Goal: Task Accomplishment & Management: Use online tool/utility

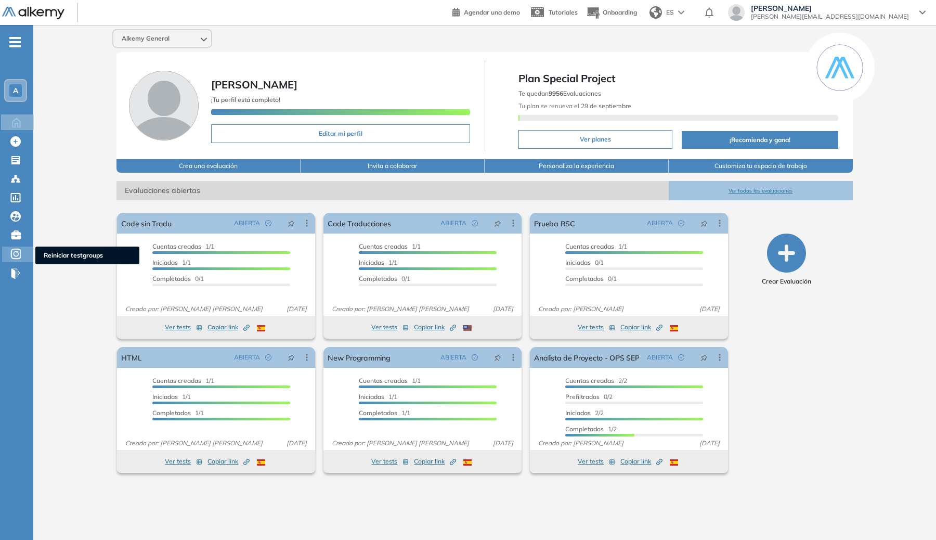
click at [15, 252] on icon at bounding box center [16, 254] width 5 height 6
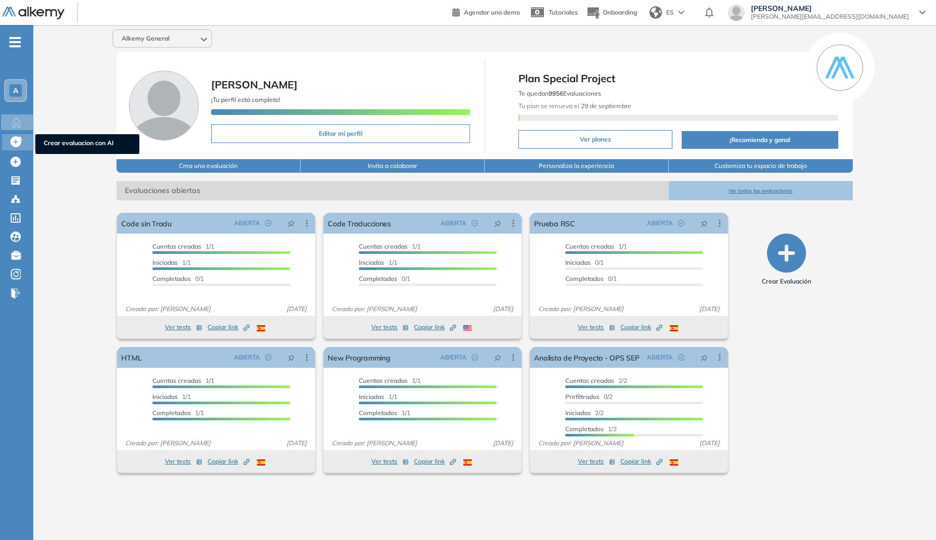
click at [22, 142] on icon at bounding box center [16, 141] width 13 height 13
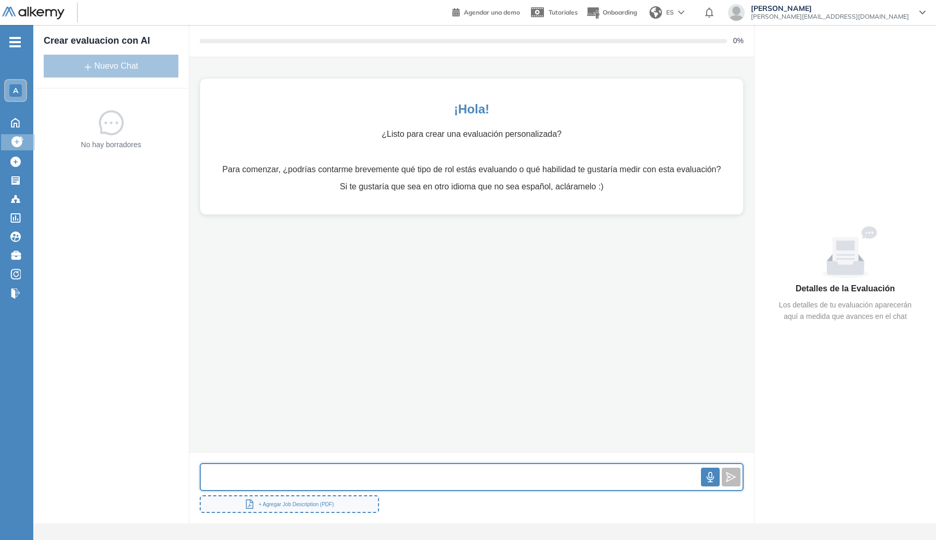
click at [349, 476] on input "text" at bounding box center [451, 477] width 500 height 22
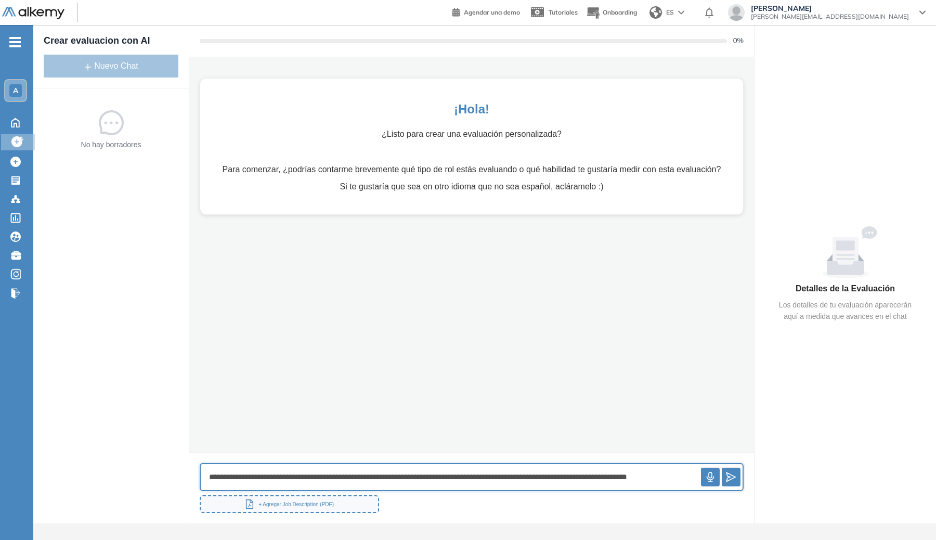
scroll to position [0, 10]
type input "**********"
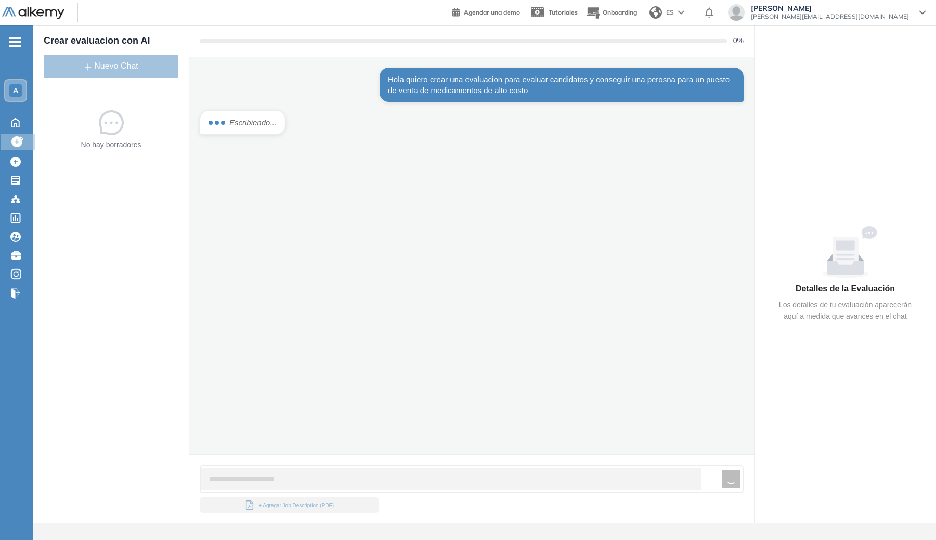
scroll to position [0, 0]
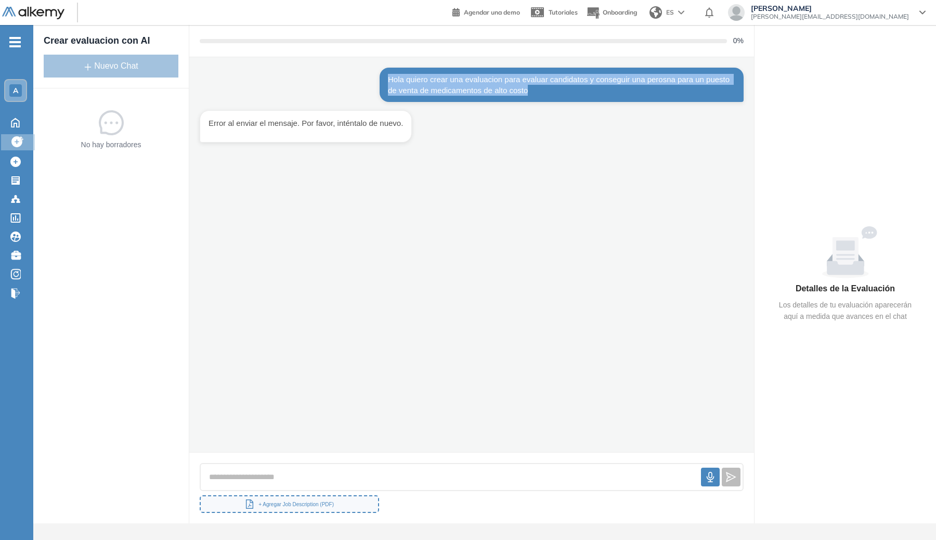
drag, startPoint x: 575, startPoint y: 92, endPoint x: 379, endPoint y: 76, distance: 196.1
click at [380, 76] on div "Hola quiero crear una evaluacion para evaluar candidatos y conseguir una perosn…" at bounding box center [562, 85] width 364 height 34
copy div "Hola quiero crear una evaluacion para evaluar candidatos y conseguir una perosn…"
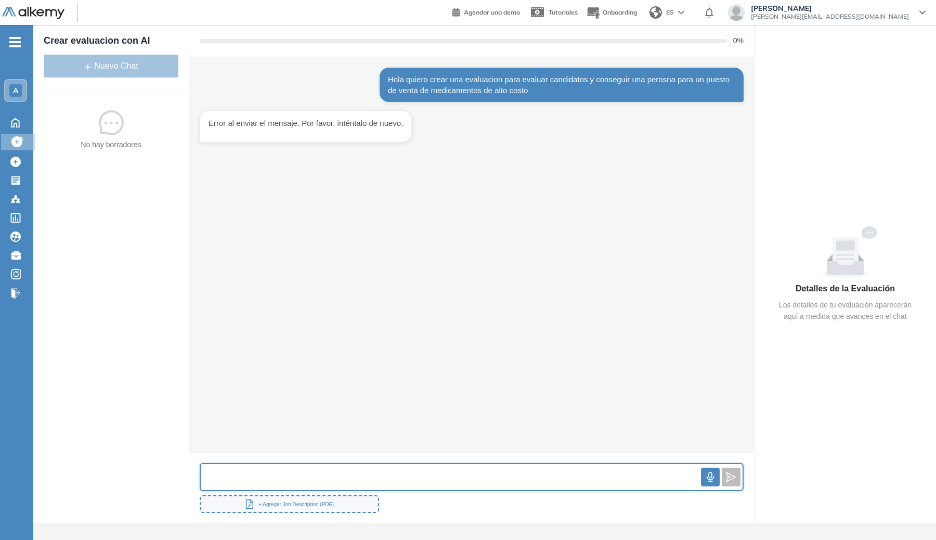
click at [428, 475] on input "text" at bounding box center [451, 477] width 500 height 22
paste input "**********"
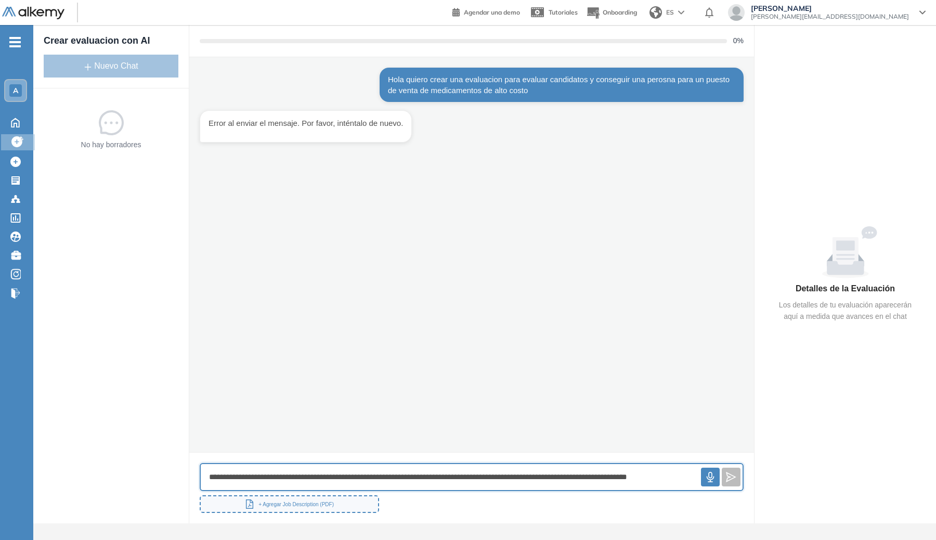
scroll to position [0, 10]
type input "**********"
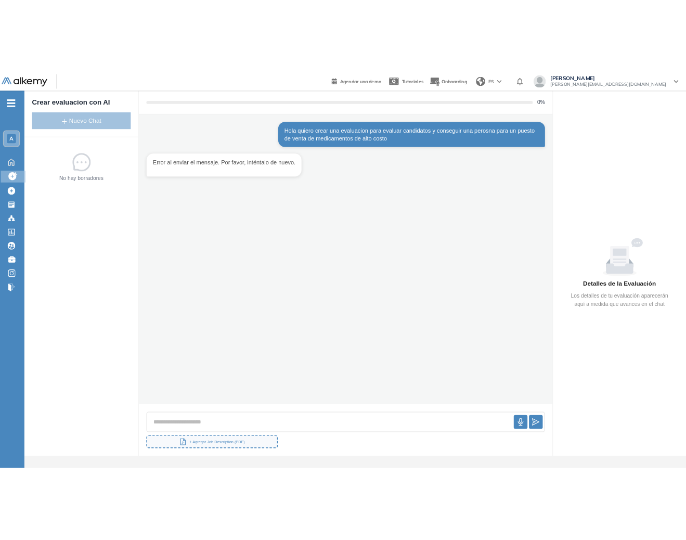
scroll to position [0, 0]
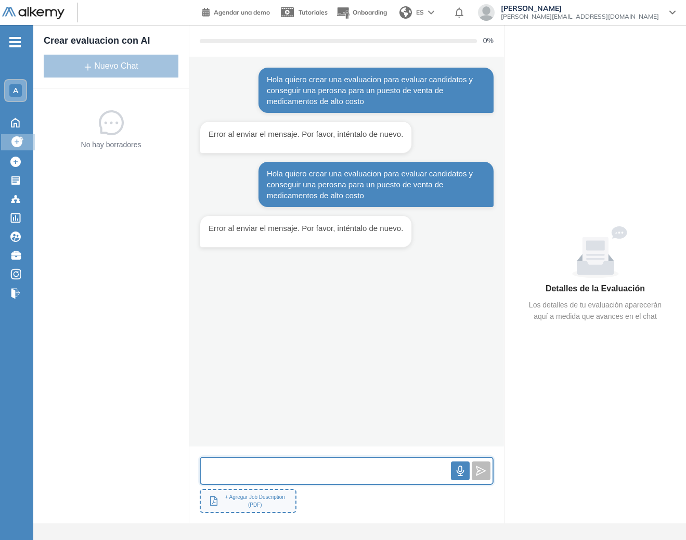
click at [292, 469] on input "text" at bounding box center [326, 471] width 250 height 22
paste input "**********"
type input "**********"
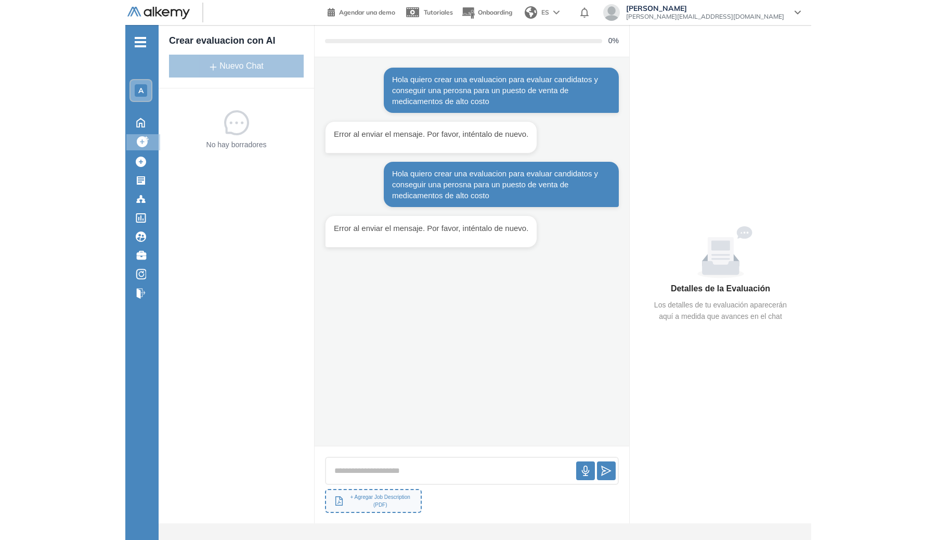
scroll to position [0, 0]
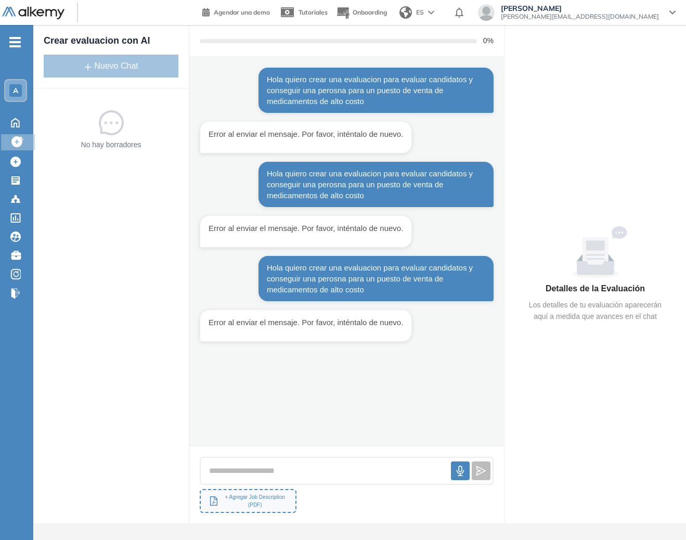
click at [686, 280] on html "General Training Alkemy Perfil Todos los espacios Todos los espacios A Home Hom…" at bounding box center [343, 270] width 686 height 540
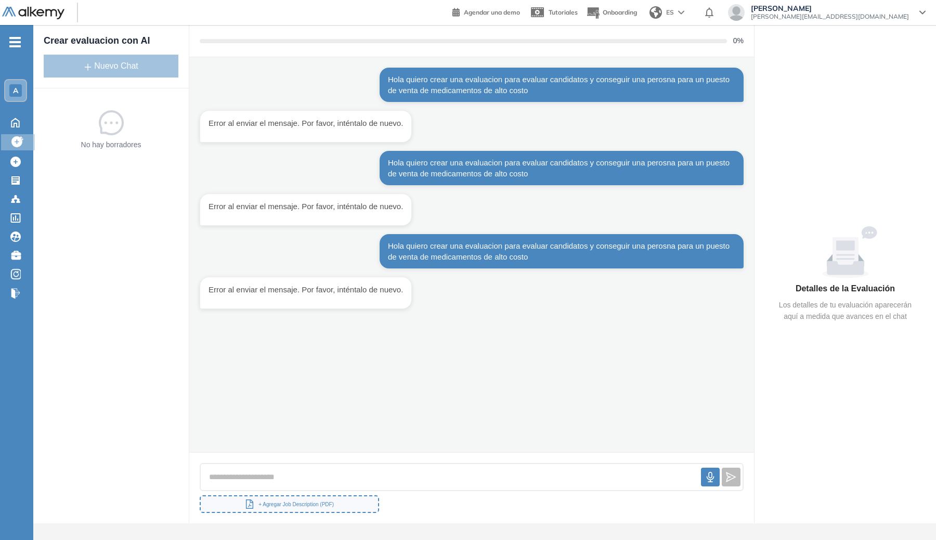
click at [428, 465] on div at bounding box center [472, 477] width 544 height 29
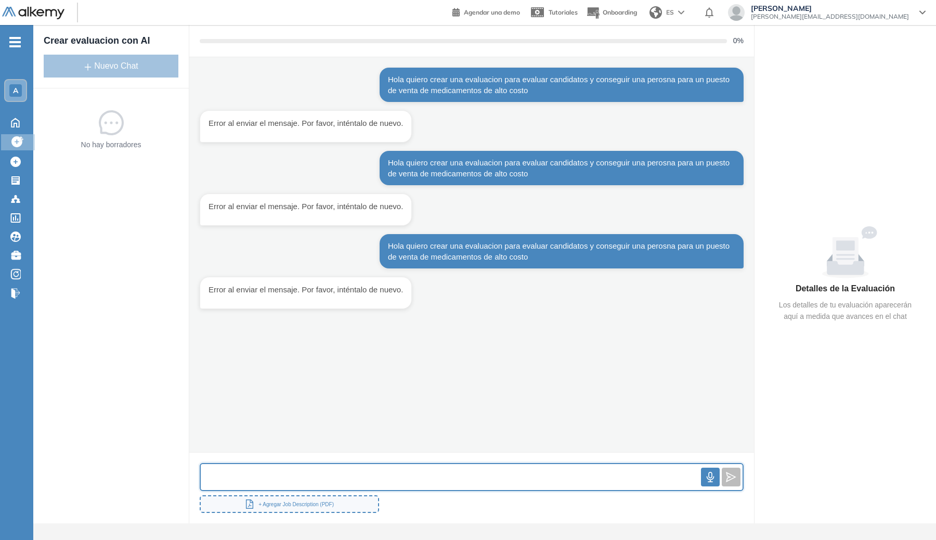
click at [435, 470] on input "text" at bounding box center [451, 477] width 500 height 22
paste input "**********"
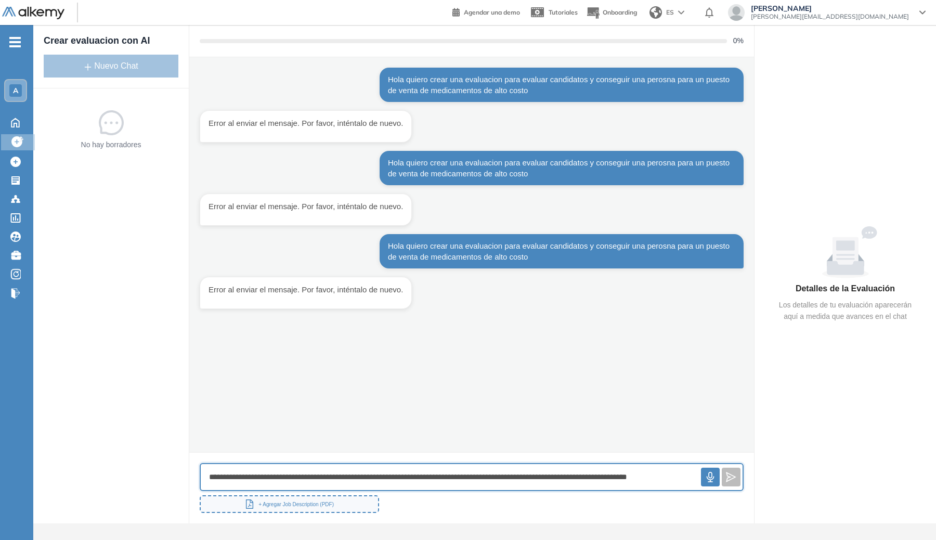
scroll to position [0, 10]
type input "**********"
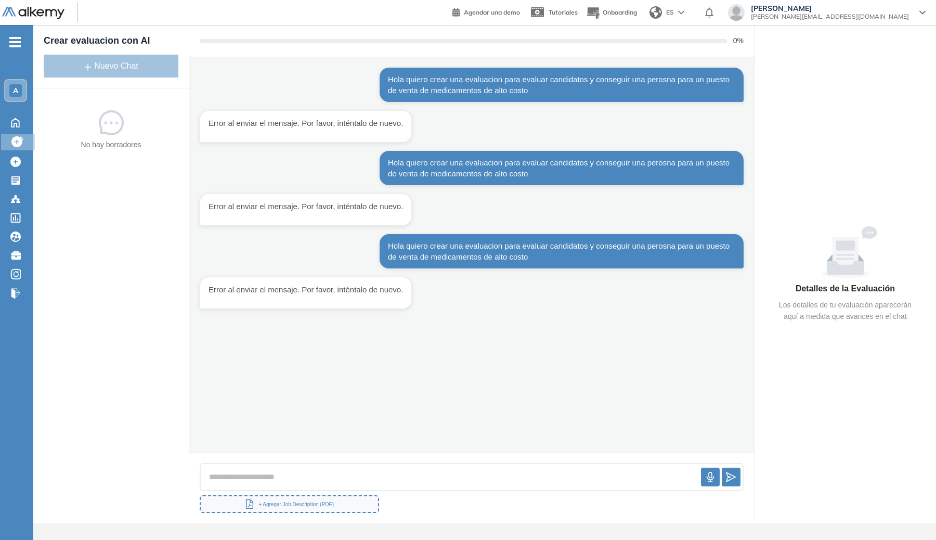
scroll to position [0, 0]
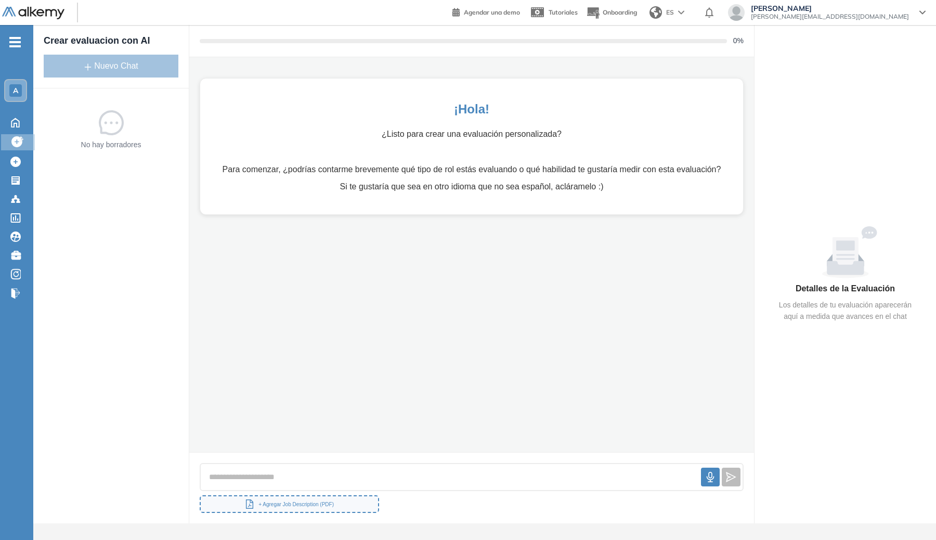
click at [441, 469] on div at bounding box center [472, 477] width 544 height 29
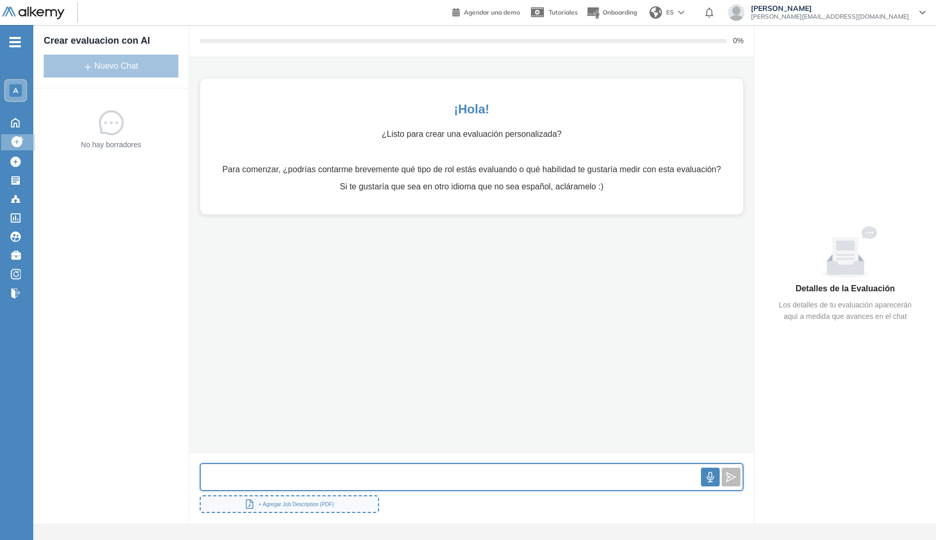
click at [441, 475] on input "text" at bounding box center [451, 477] width 500 height 22
paste input "**********"
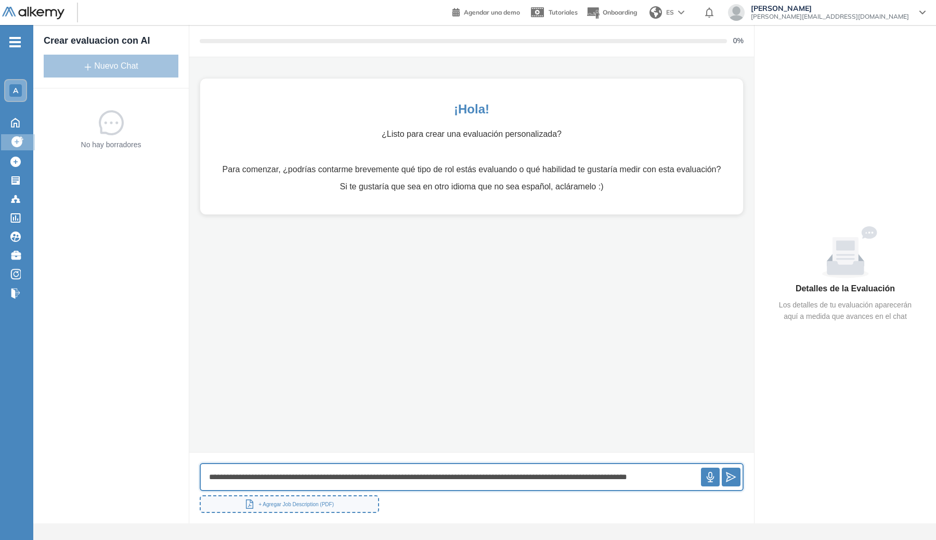
scroll to position [0, 10]
type input "**********"
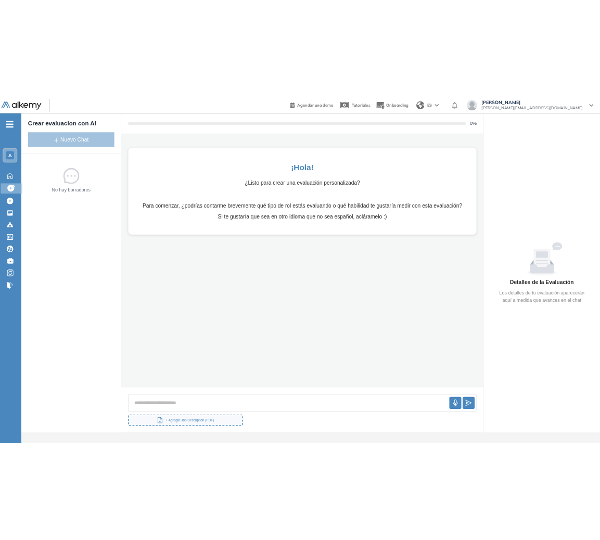
scroll to position [0, 0]
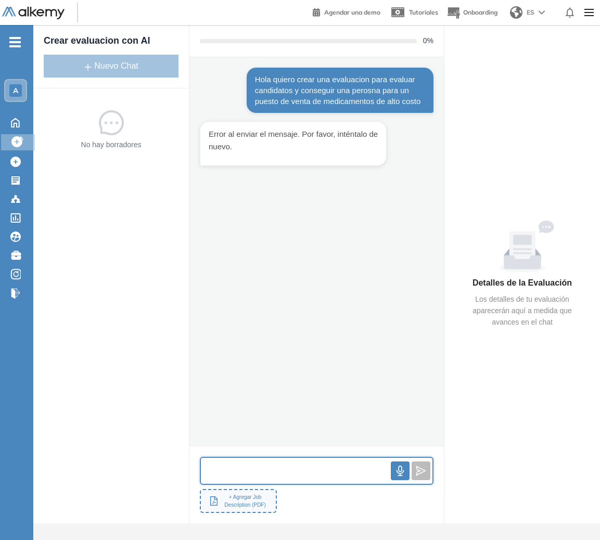
click at [323, 460] on input "text" at bounding box center [296, 471] width 190 height 22
paste input "**********"
type input "**********"
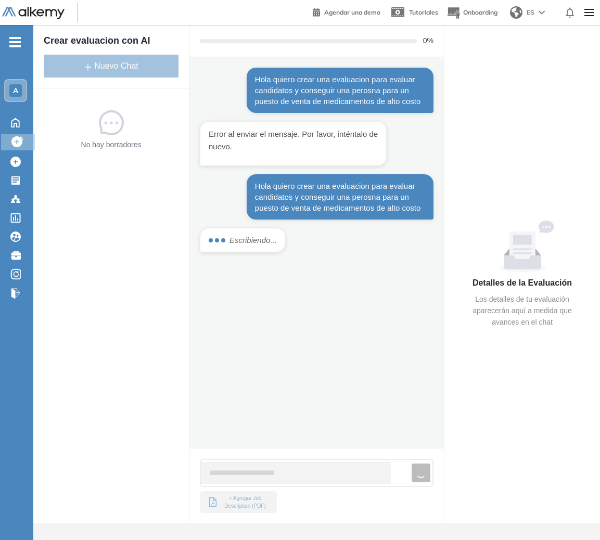
scroll to position [0, 0]
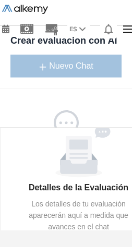
click at [40, 127] on icon at bounding box center [79, 151] width 96 height 52
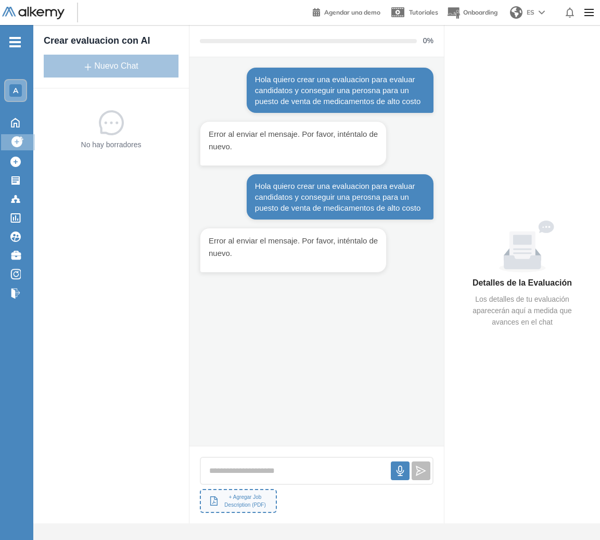
click at [507, 285] on h5 "Detalles de la Evaluación" at bounding box center [522, 283] width 114 height 12
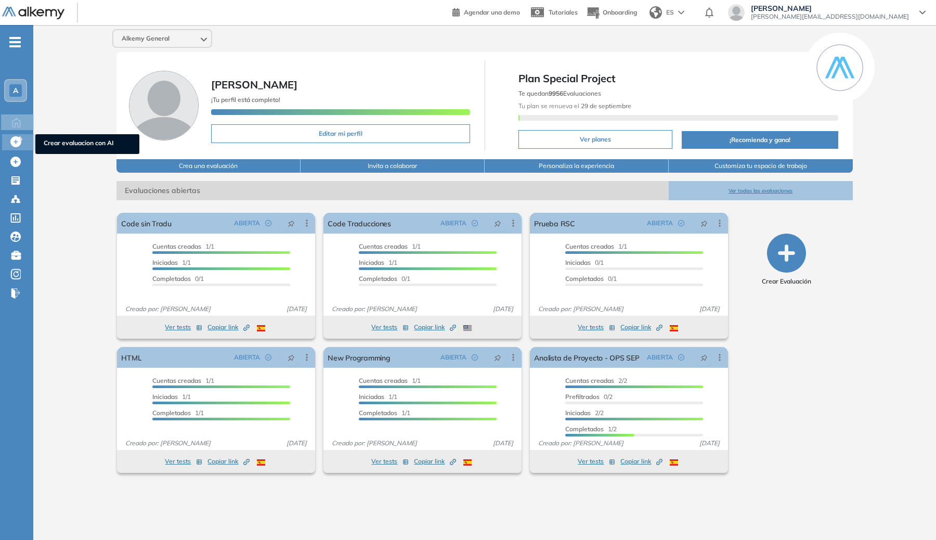
click at [5, 143] on div "Crear evaluacion con AI Crear evaluacion con AI" at bounding box center [19, 142] width 34 height 16
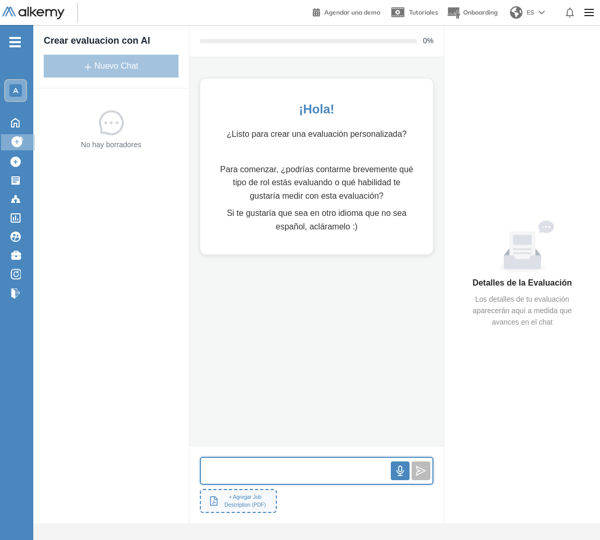
click at [340, 465] on input "text" at bounding box center [296, 471] width 190 height 22
paste input "**********"
type input "**********"
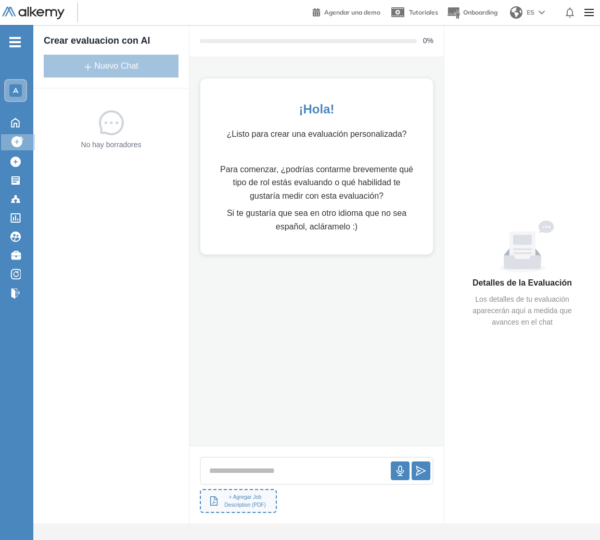
scroll to position [0, 0]
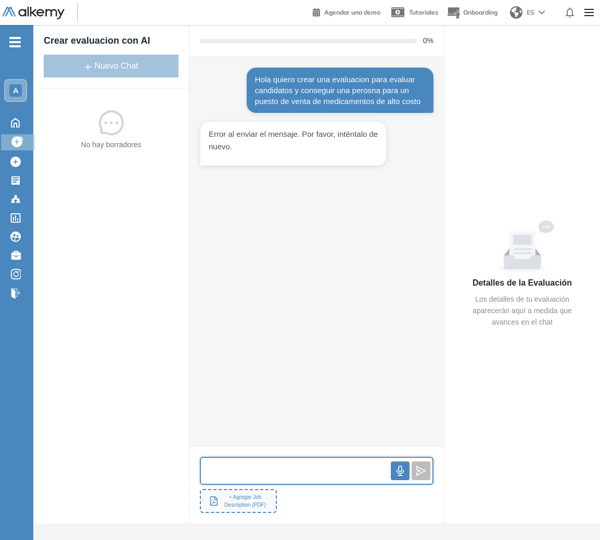
click at [328, 462] on input "text" at bounding box center [296, 471] width 190 height 22
paste input "**********"
type input "**********"
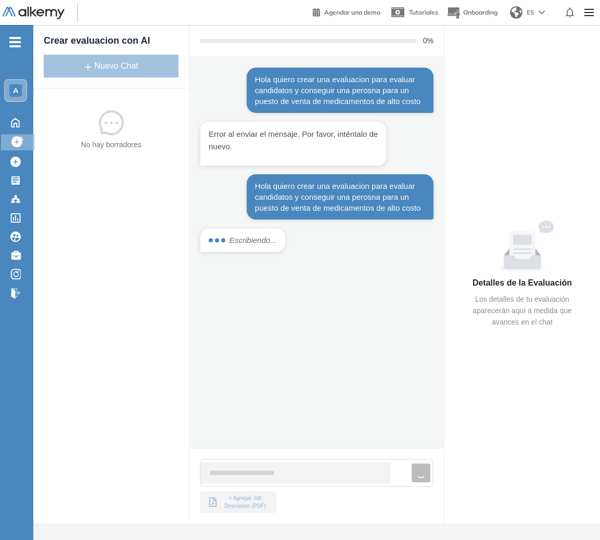
scroll to position [0, 0]
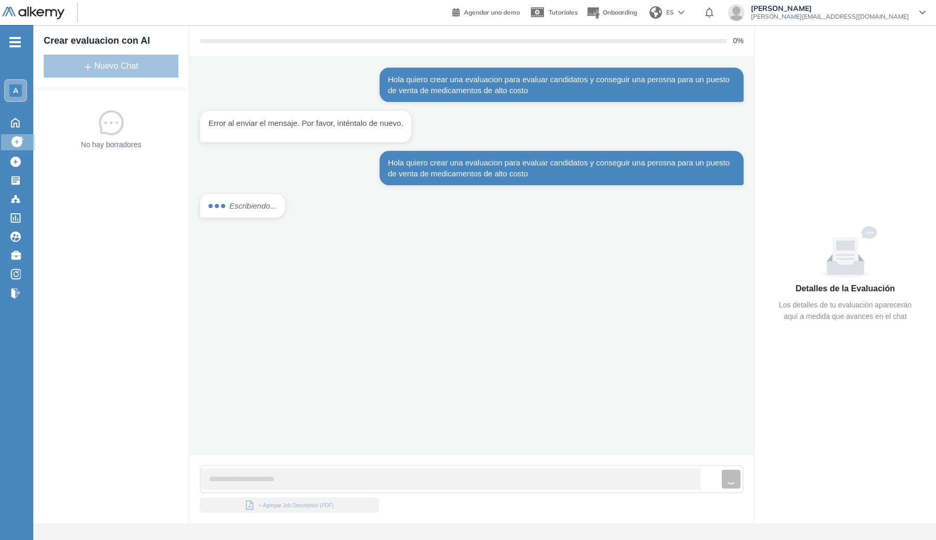
click at [529, 302] on div "Hola quiero crear una evaluacion para evaluar candidatos y conseguir una perosn…" at bounding box center [471, 255] width 565 height 397
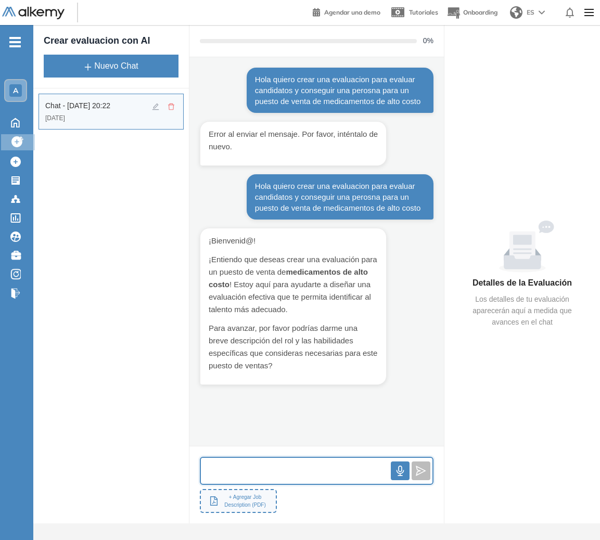
click at [330, 460] on input "text" at bounding box center [296, 471] width 190 height 22
type input "**********"
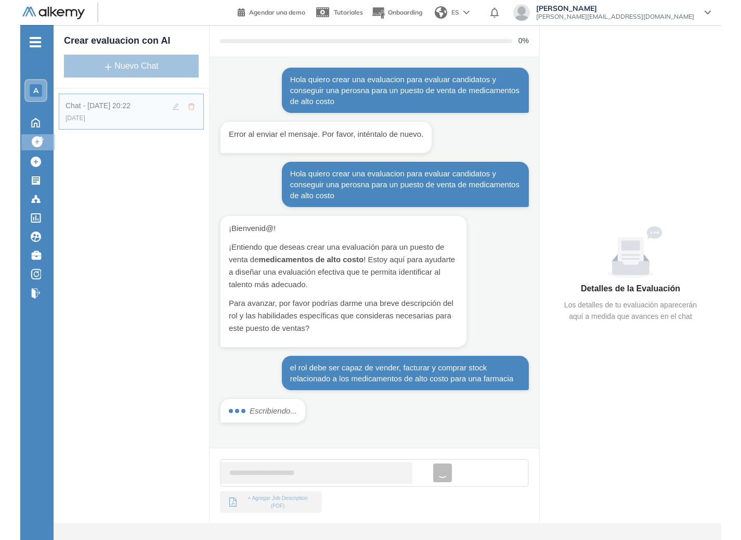
scroll to position [0, 0]
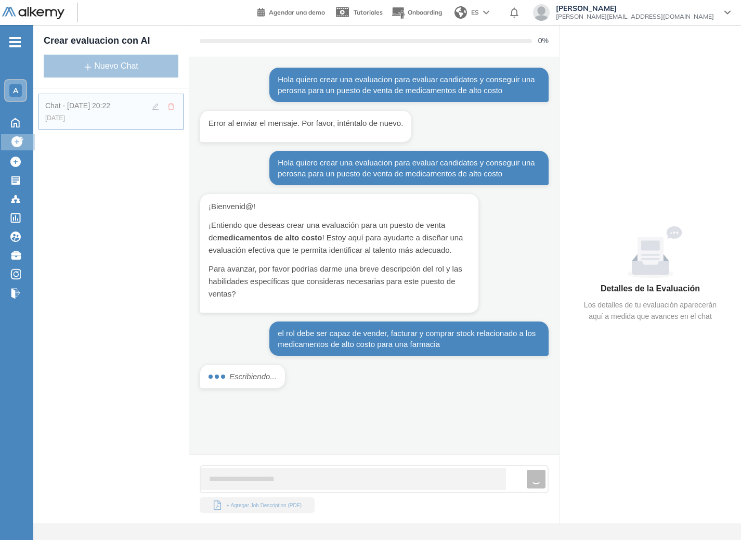
click at [392, 410] on div "Hola quiero crear una evaluacion para evaluar candidatos y conseguir una perosn…" at bounding box center [374, 255] width 370 height 397
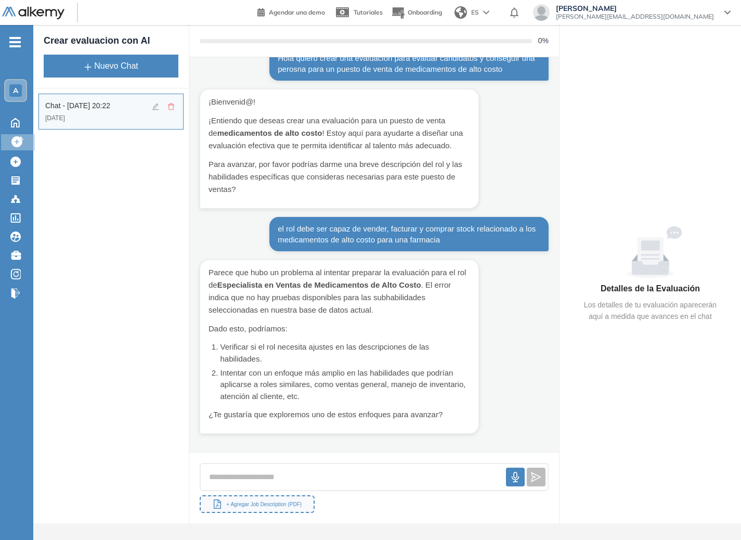
scroll to position [111, 0]
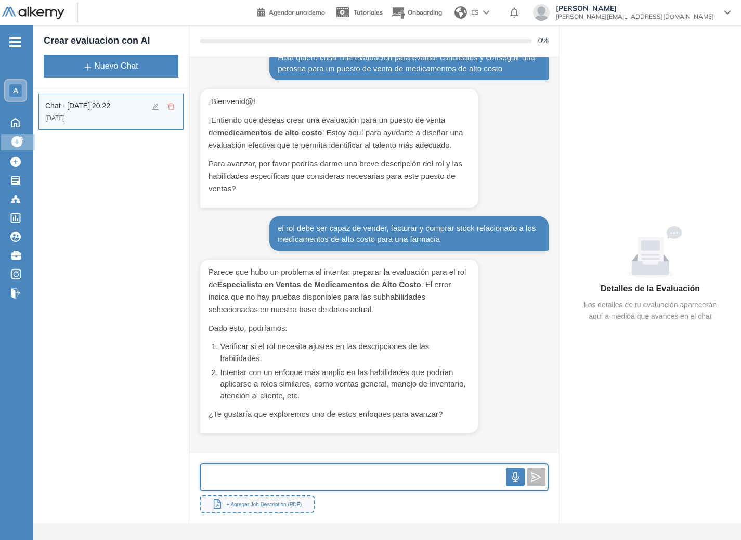
click at [404, 470] on input "text" at bounding box center [353, 477] width 305 height 22
type input "**********"
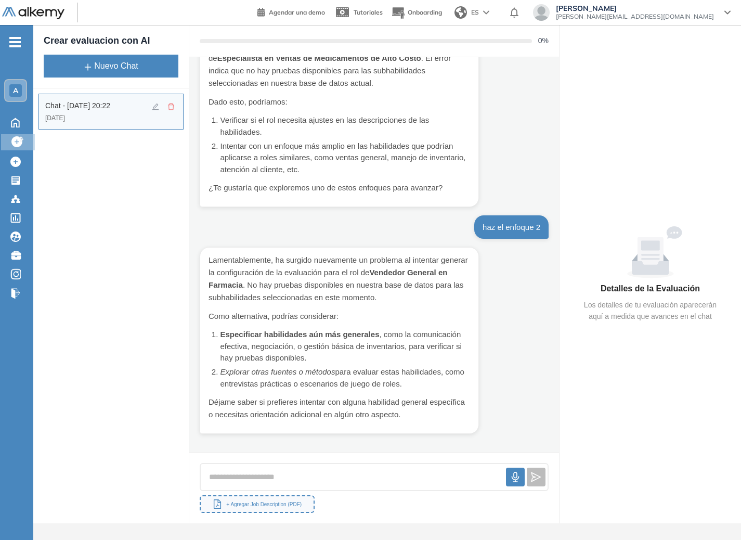
scroll to position [338, 0]
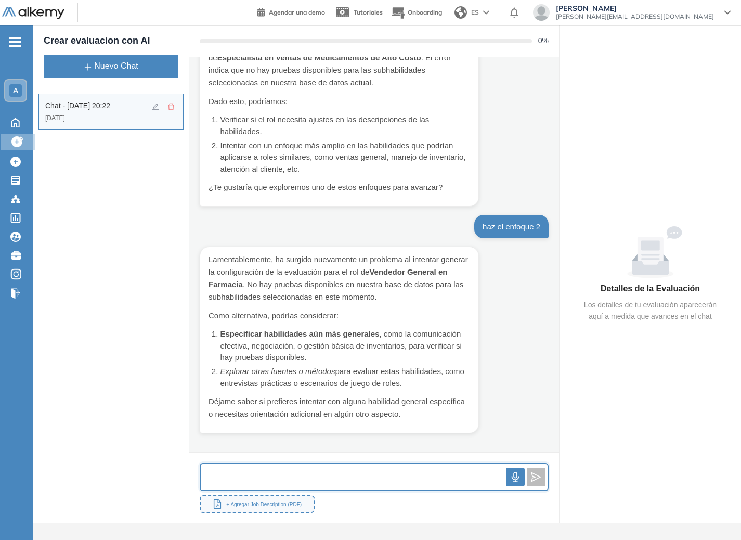
click at [352, 476] on input "text" at bounding box center [353, 477] width 305 height 22
type input "**********"
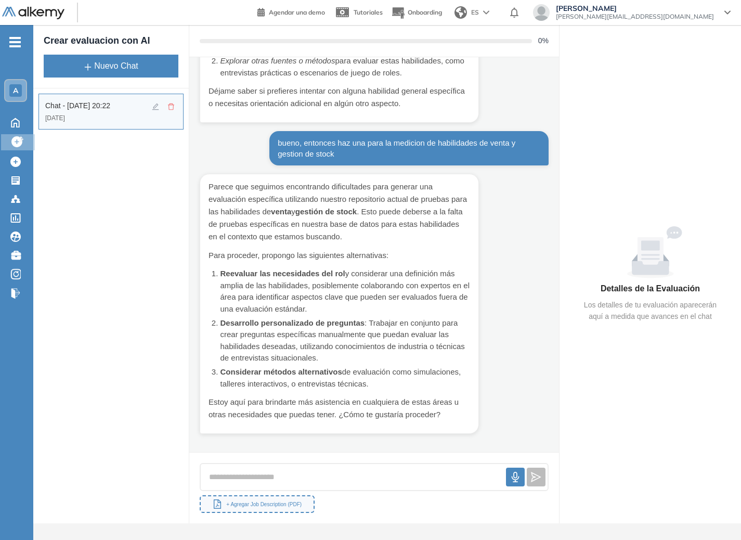
scroll to position [649, 0]
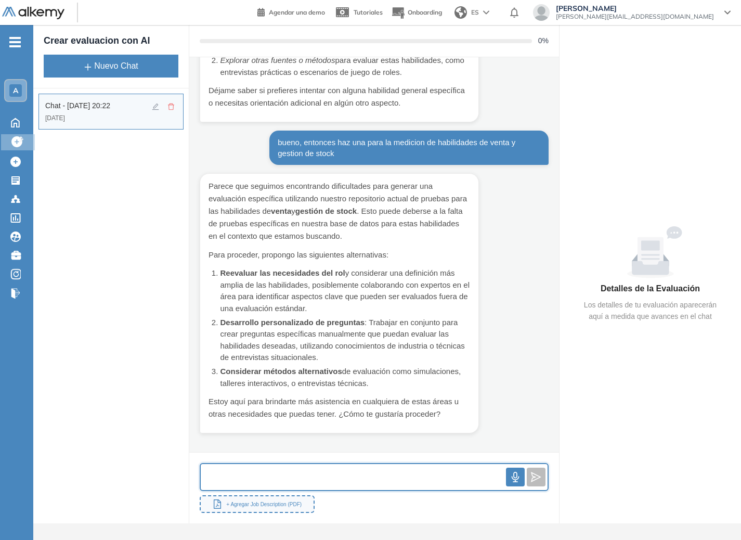
click at [352, 477] on input "text" at bounding box center [353, 477] width 305 height 22
type input "**********"
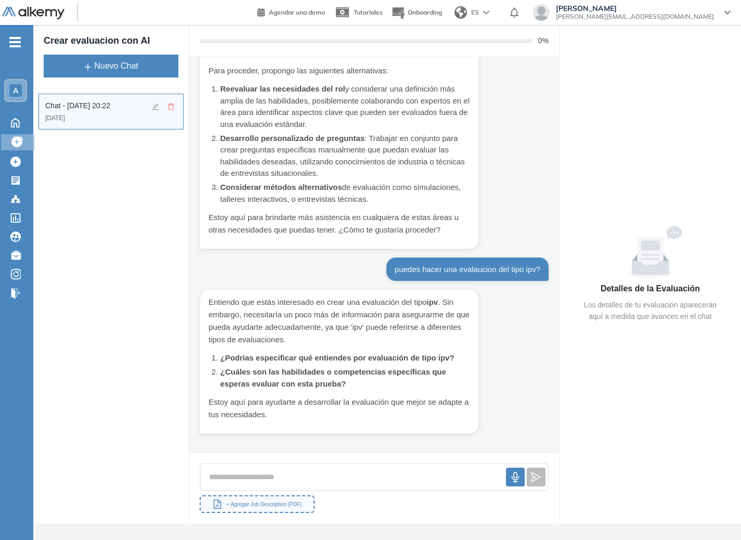
scroll to position [834, 0]
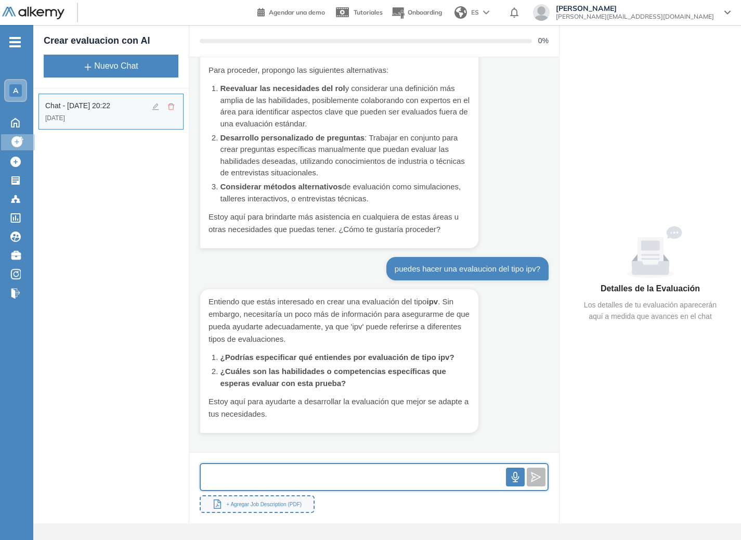
click at [352, 477] on input "text" at bounding box center [353, 477] width 305 height 22
type input "**********"
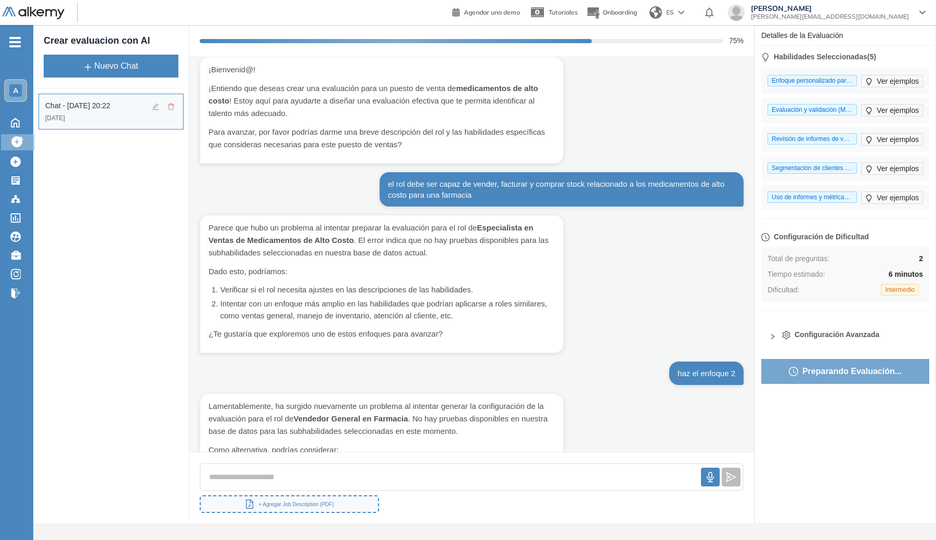
scroll to position [139, 0]
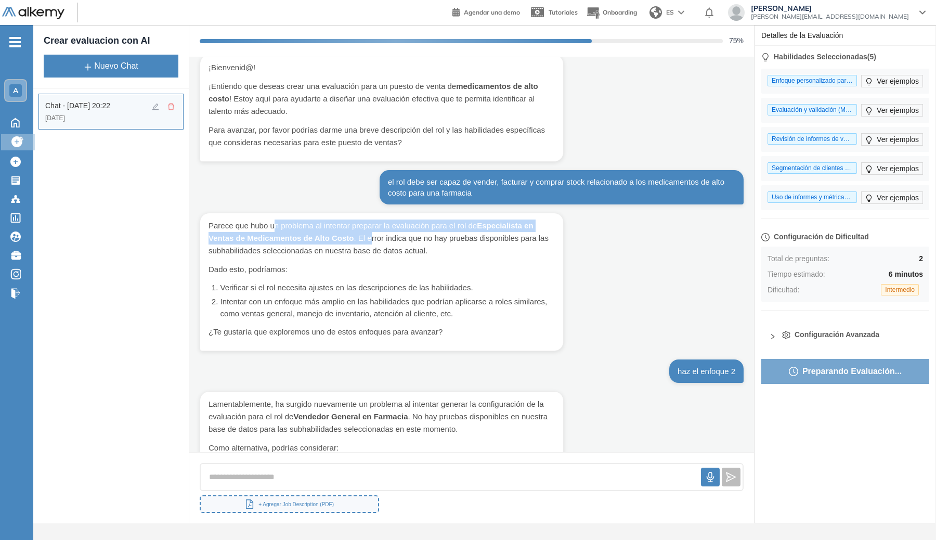
drag, startPoint x: 302, startPoint y: 233, endPoint x: 371, endPoint y: 234, distance: 69.2
click at [371, 234] on p "Parece que hubo un problema al intentar preparar la evaluación para el rol de E…" at bounding box center [382, 237] width 346 height 37
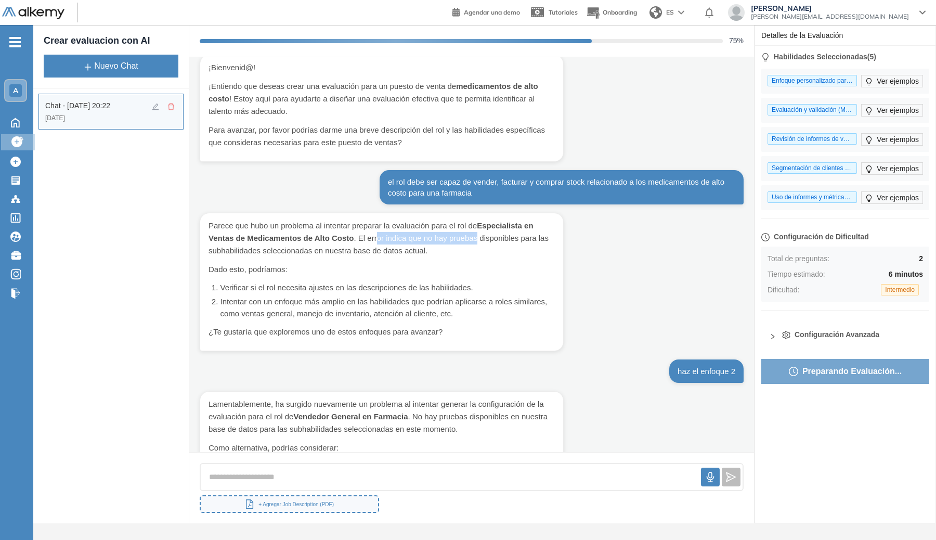
click at [478, 236] on p "Parece que hubo un problema al intentar preparar la evaluación para el rol de E…" at bounding box center [382, 237] width 346 height 37
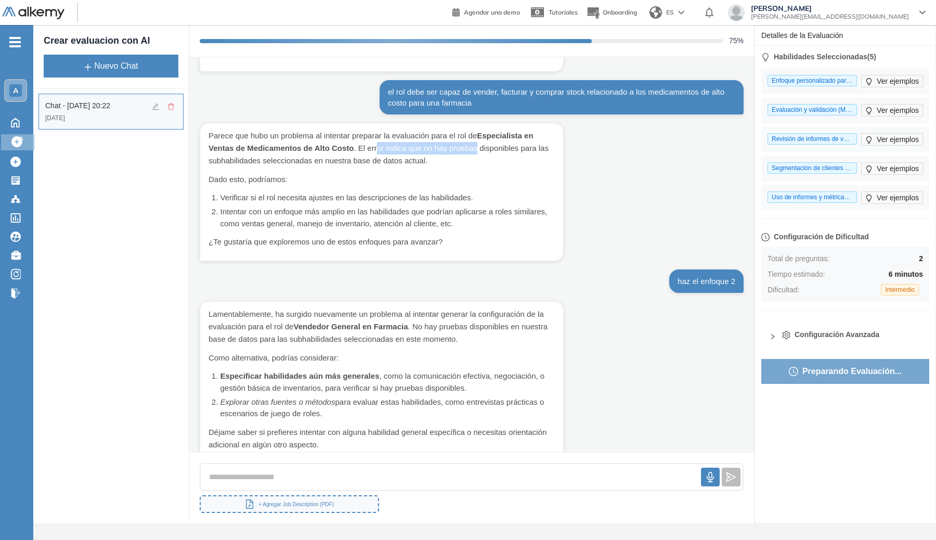
scroll to position [352, 0]
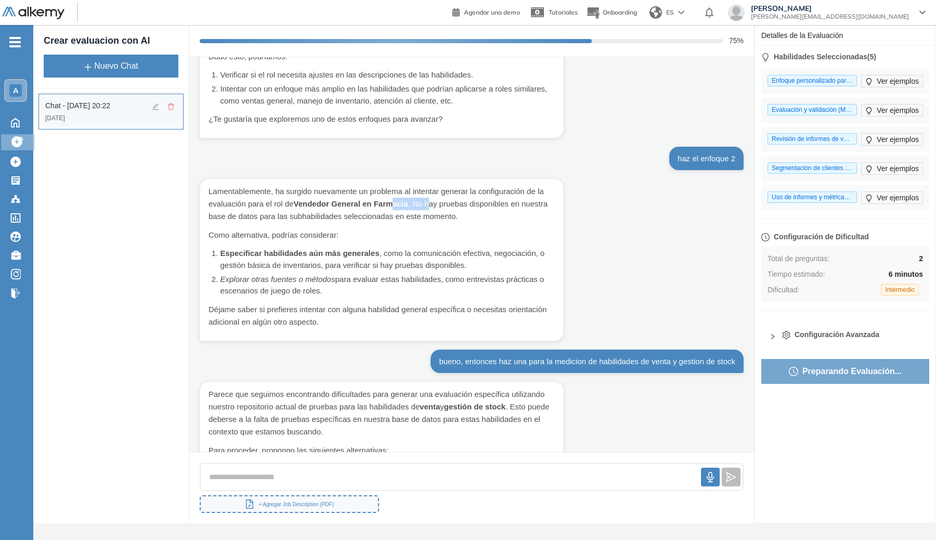
drag, startPoint x: 392, startPoint y: 199, endPoint x: 489, endPoint y: 199, distance: 96.7
click at [462, 201] on p "Lamentablemente, ha surgido nuevamente un problema al intentar generar la confi…" at bounding box center [382, 203] width 346 height 37
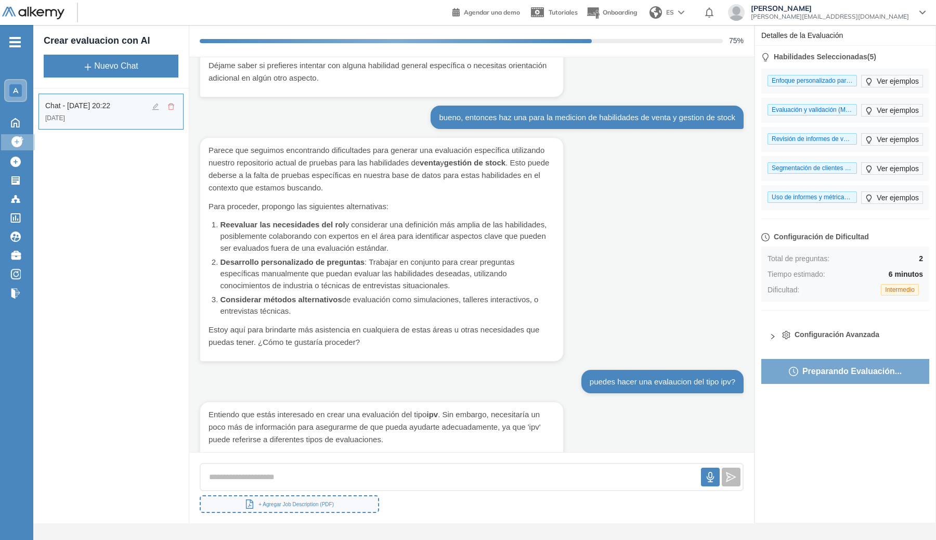
scroll to position [622, 0]
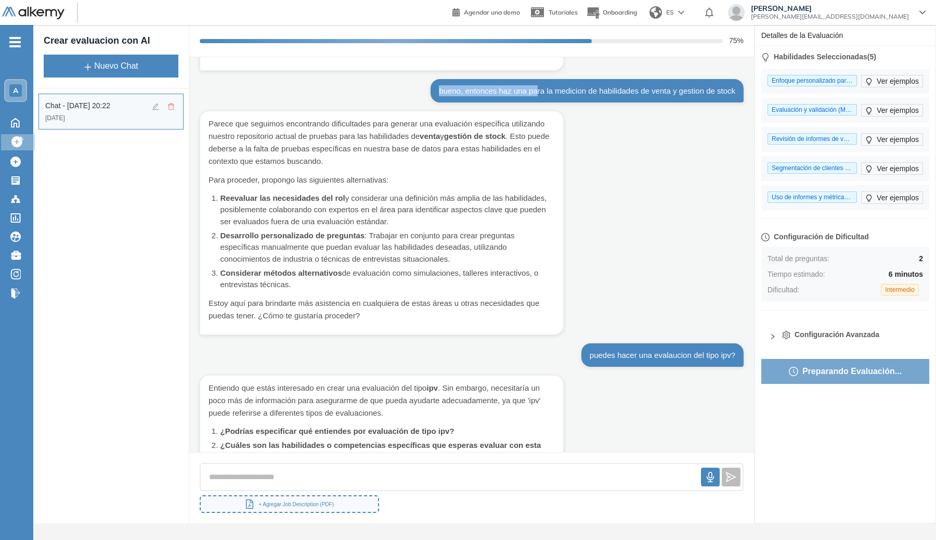
drag, startPoint x: 529, startPoint y: 87, endPoint x: 625, endPoint y: 80, distance: 95.4
click at [625, 80] on div "bueno, entonces haz una para la medicion de habilidades de venta y gestion de s…" at bounding box center [587, 90] width 313 height 23
drag, startPoint x: 722, startPoint y: 90, endPoint x: 599, endPoint y: 98, distance: 123.0
click at [600, 98] on div "bueno, entonces haz una para la medicion de habilidades de venta y gestion de s…" at bounding box center [587, 90] width 313 height 23
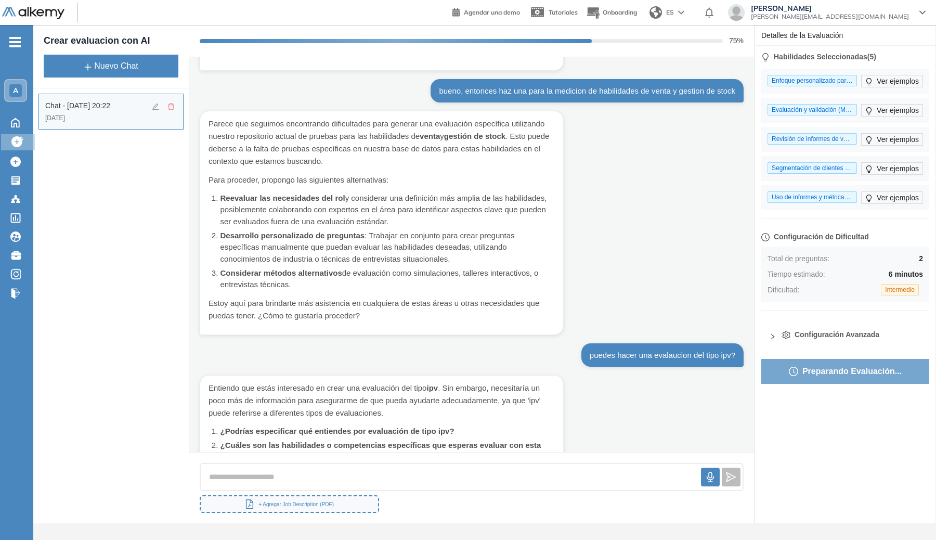
click at [599, 98] on div "bueno, entonces haz una para la medicion de habilidades de venta y gestion de s…" at bounding box center [587, 90] width 313 height 23
drag, startPoint x: 344, startPoint y: 182, endPoint x: 440, endPoint y: 182, distance: 96.2
click at [431, 183] on p "Para proceder, propongo las siguientes alternativas:" at bounding box center [382, 180] width 346 height 12
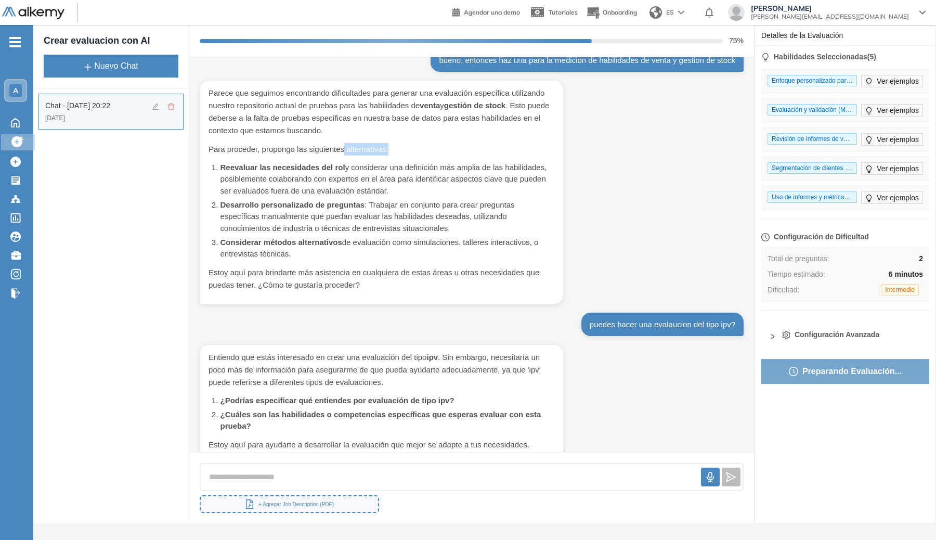
scroll to position [713, 0]
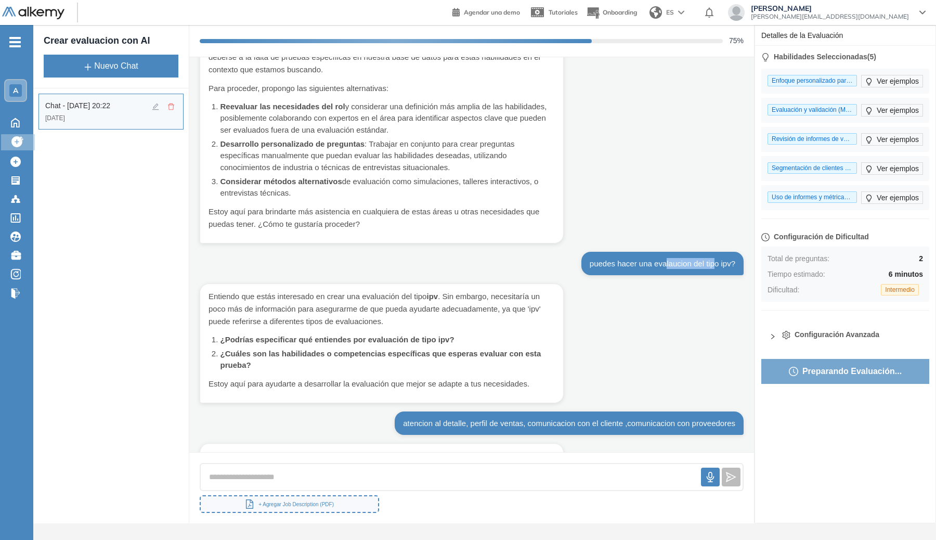
drag, startPoint x: 664, startPoint y: 260, endPoint x: 711, endPoint y: 267, distance: 47.8
click at [711, 267] on div "puedes hacer una evalaucion del tipo ipv?" at bounding box center [663, 263] width 146 height 11
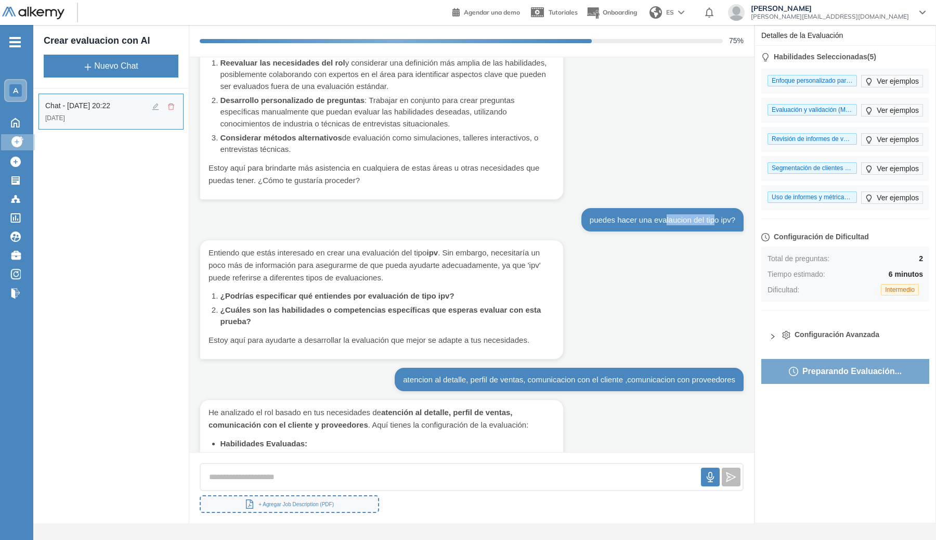
scroll to position [910, 0]
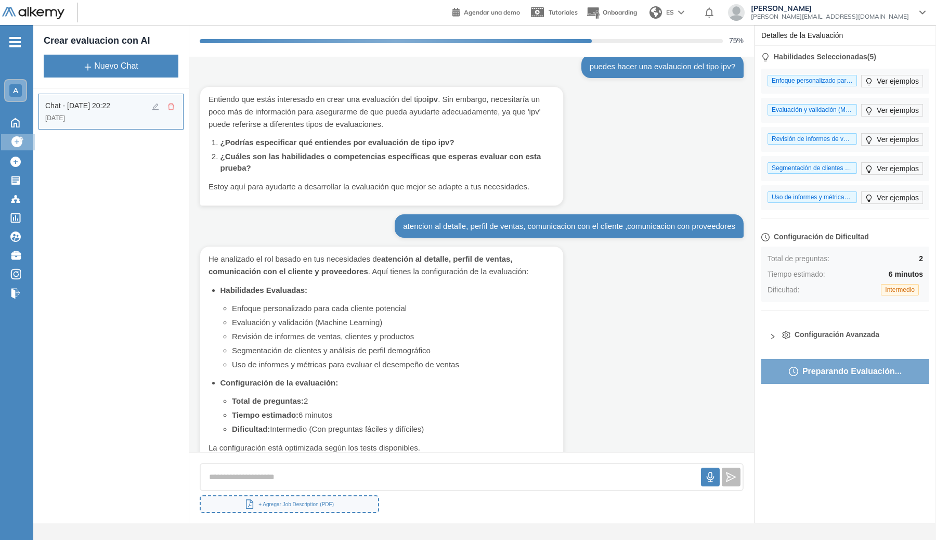
click at [344, 164] on li "¿Cuáles son las habilidades o competencias específicas que esperas evaluar con …" at bounding box center [387, 162] width 335 height 23
drag, startPoint x: 474, startPoint y: 220, endPoint x: 515, endPoint y: 224, distance: 41.8
click at [515, 224] on div "atencion al detalle, perfil de ventas, comunicacion con el cliente ,comunicacio…" at bounding box center [569, 225] width 332 height 11
drag, startPoint x: 549, startPoint y: 227, endPoint x: 596, endPoint y: 228, distance: 47.3
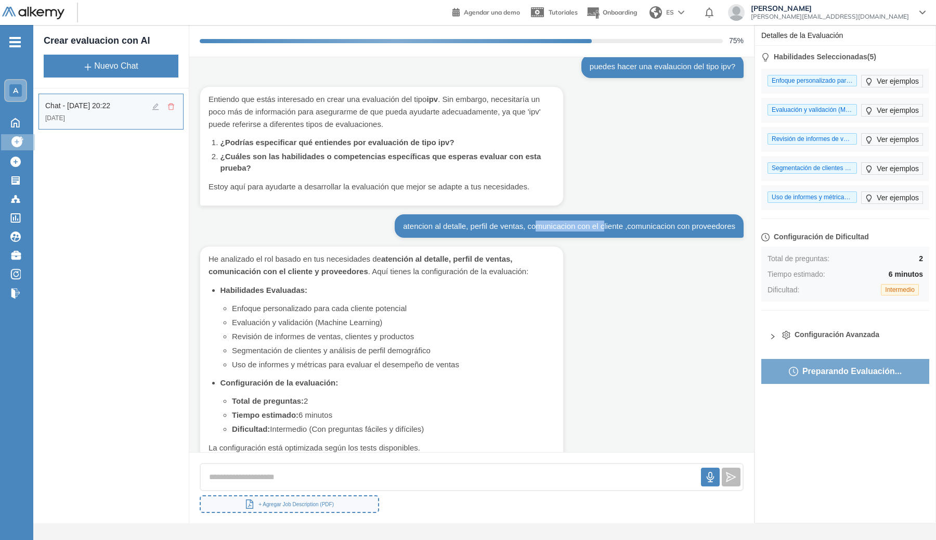
click at [596, 228] on div "atencion al detalle, perfil de ventas, comunicacion con el cliente ,comunicacio…" at bounding box center [569, 225] width 332 height 11
drag, startPoint x: 636, startPoint y: 226, endPoint x: 725, endPoint y: 232, distance: 89.1
click at [725, 232] on div "atencion al detalle, perfil de ventas, comunicacion con el cliente ,comunicacio…" at bounding box center [569, 225] width 349 height 23
click at [711, 233] on div "atencion al detalle, perfil de ventas, comunicacion con el cliente ,comunicacio…" at bounding box center [569, 225] width 349 height 23
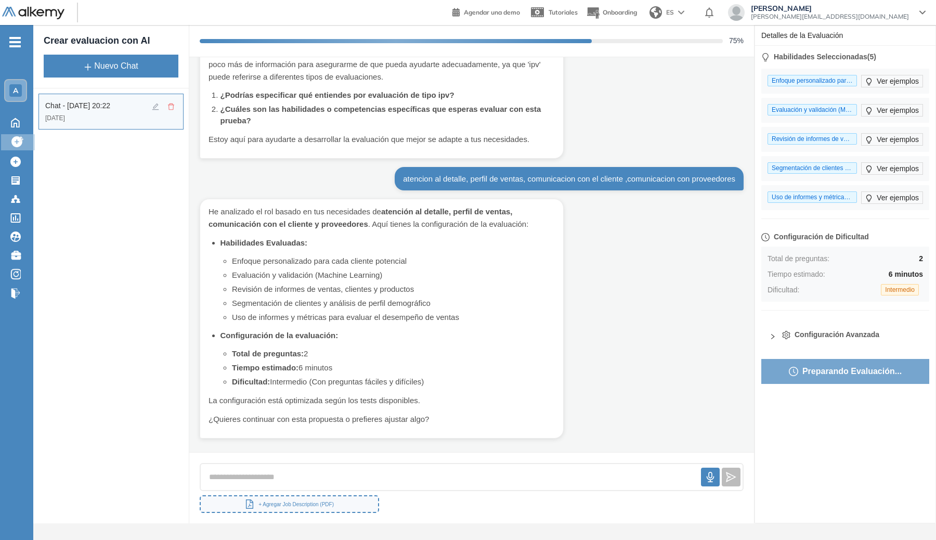
scroll to position [963, 0]
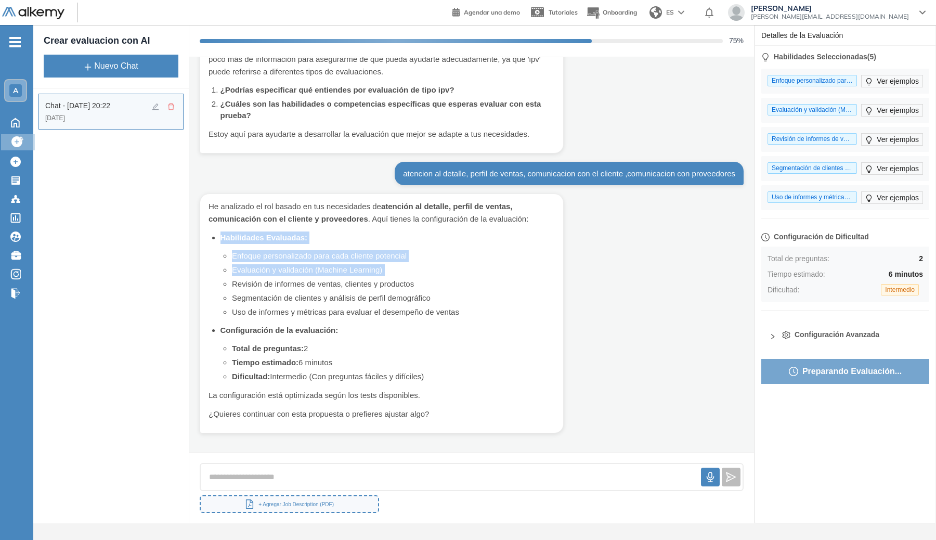
drag, startPoint x: 224, startPoint y: 227, endPoint x: 472, endPoint y: 276, distance: 252.8
click at [472, 276] on div "He analizado el rol basado en tus necesidades de atención al detalle, perfil de…" at bounding box center [382, 310] width 346 height 220
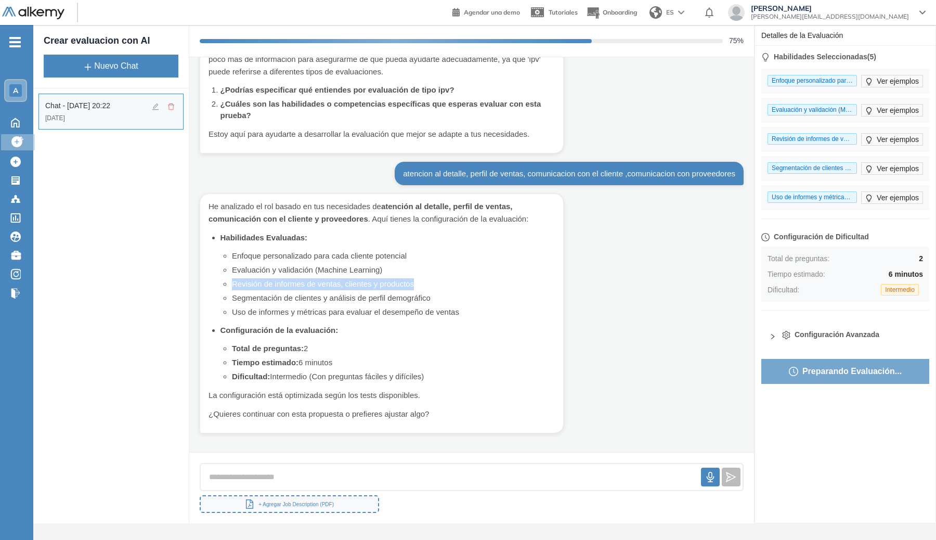
click at [472, 278] on ul "Enfoque personalizado para cada cliente potencial Evaluación y validación (Mach…" at bounding box center [393, 284] width 323 height 68
click at [466, 281] on li "Revisión de informes de ventas, clientes y productos" at bounding box center [393, 284] width 323 height 12
drag, startPoint x: 397, startPoint y: 283, endPoint x: 393, endPoint y: 279, distance: 5.9
click at [393, 279] on li "Revisión de informes de ventas, clientes y productos" at bounding box center [393, 284] width 323 height 12
drag, startPoint x: 401, startPoint y: 270, endPoint x: 229, endPoint y: 270, distance: 172.6
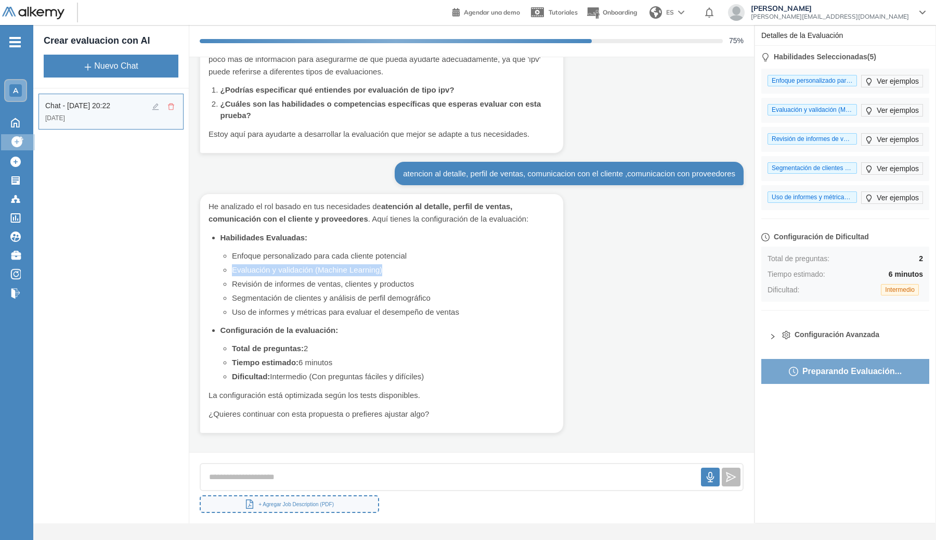
click at [229, 270] on li "Habilidades Evaluadas: Enfoque personalizado para cada cliente potencial Evalua…" at bounding box center [387, 274] width 335 height 87
copy li "Evaluación y validación (Machine Learning)"
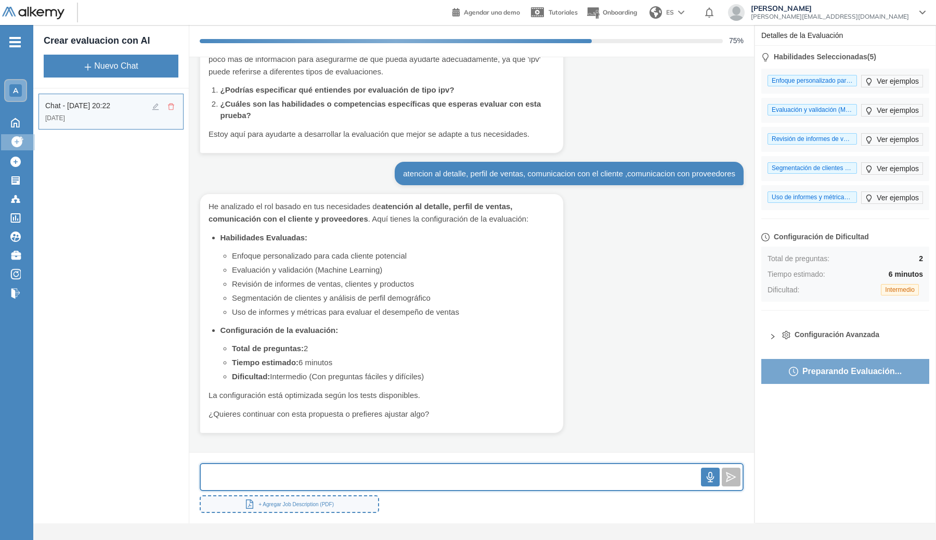
click at [411, 475] on input "text" at bounding box center [451, 477] width 500 height 22
paste input "**********"
type input "**********"
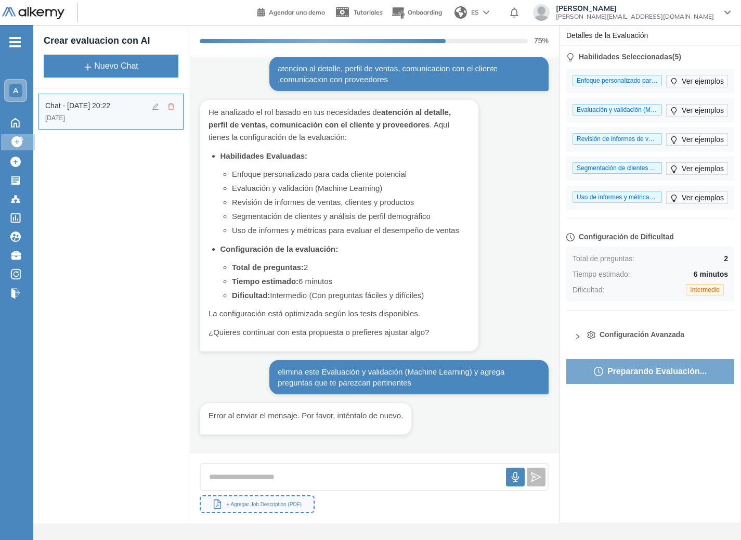
scroll to position [1213, 0]
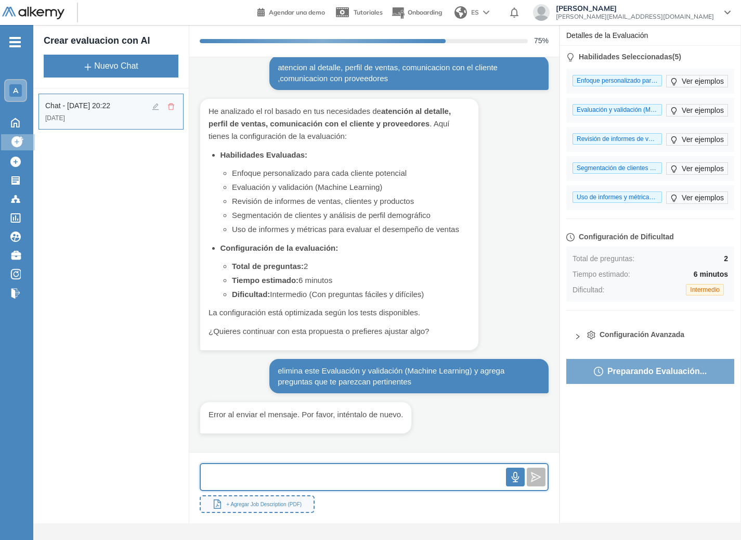
click at [422, 466] on input "text" at bounding box center [353, 477] width 305 height 22
type input "**********"
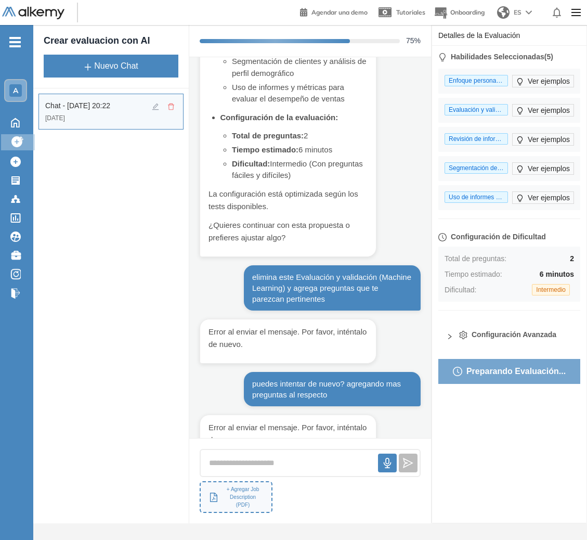
scroll to position [2006, 0]
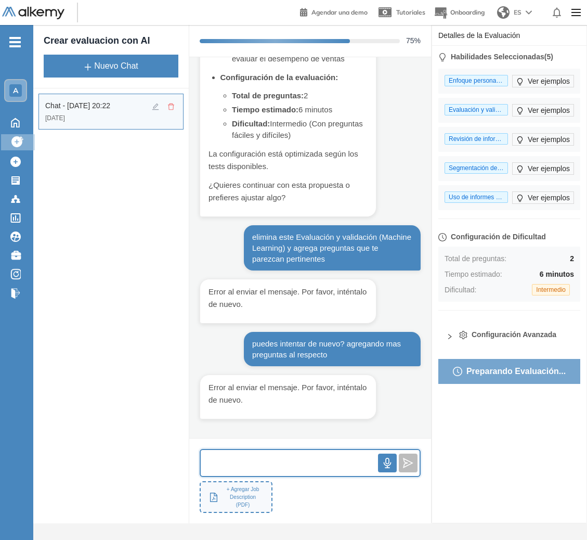
click at [295, 462] on input "text" at bounding box center [289, 463] width 177 height 22
type input "*"
type input "**********"
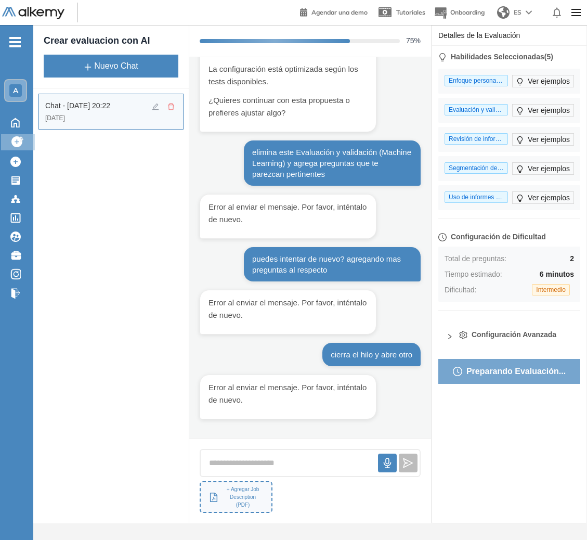
scroll to position [2090, 0]
drag, startPoint x: 388, startPoint y: 326, endPoint x: 438, endPoint y: 318, distance: 51.1
click at [388, 326] on div "Hola quiero crear una evaluacion para evaluar candidatos y conseguir una perosn…" at bounding box center [310, 247] width 242 height 381
click at [87, 73] on button "Nuevo Chat" at bounding box center [111, 66] width 135 height 23
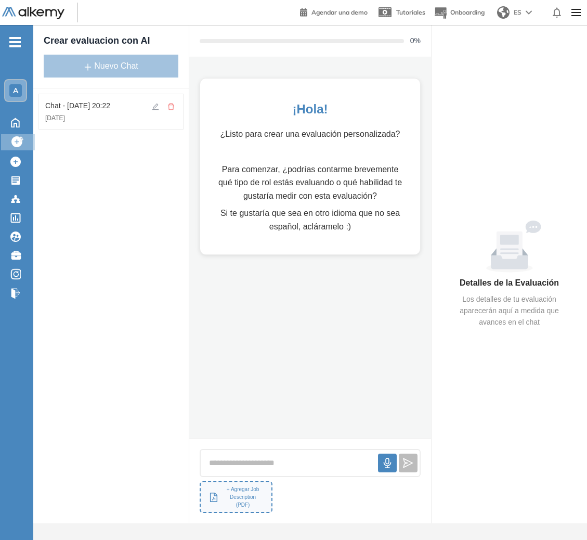
click at [277, 475] on div at bounding box center [310, 463] width 221 height 29
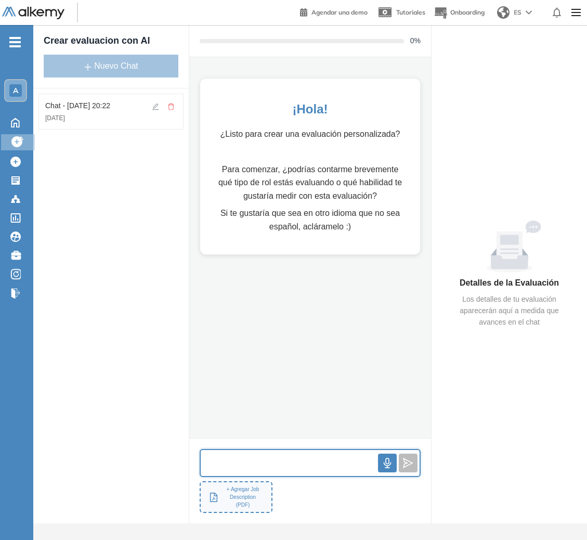
click at [279, 471] on input "text" at bounding box center [289, 463] width 177 height 22
type input "**********"
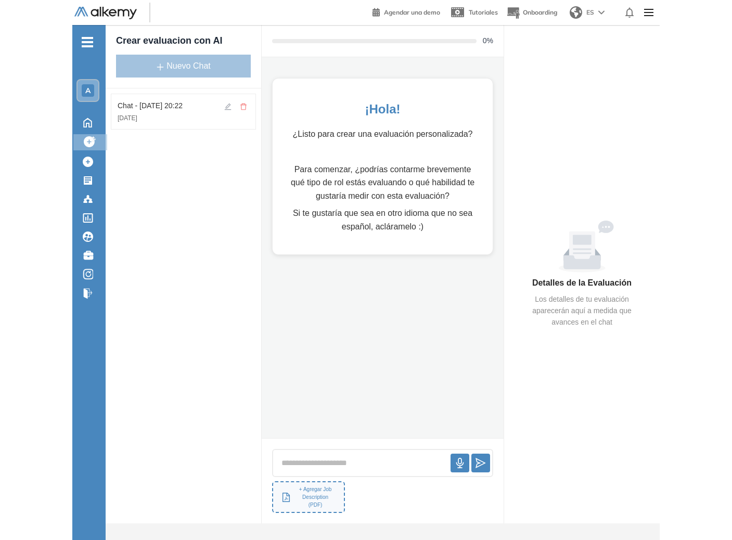
scroll to position [0, 0]
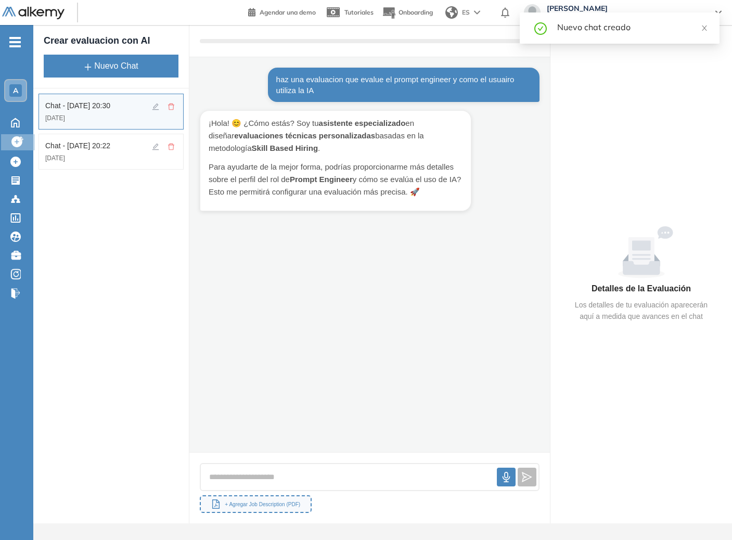
click at [487, 225] on div "haz una evaluacion que evalue el prompt engineer y como el usuairo utiliza la I…" at bounding box center [369, 254] width 360 height 395
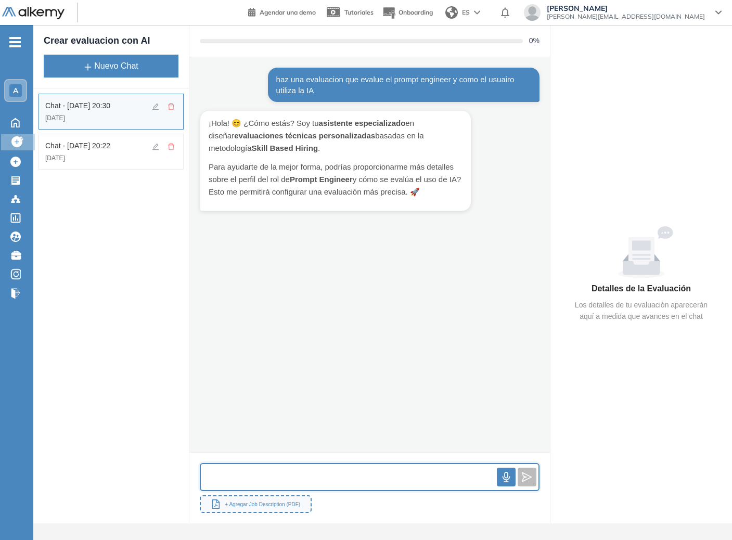
click at [335, 472] on input "text" at bounding box center [349, 477] width 296 height 22
type input "**"
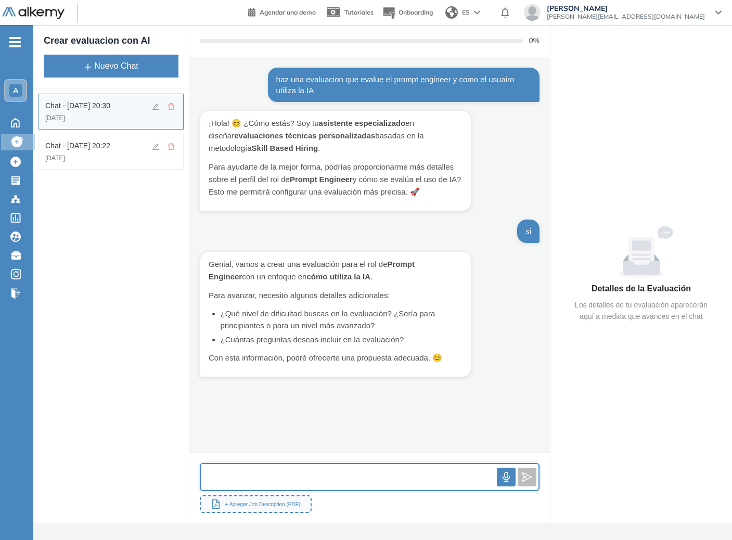
click at [354, 475] on input "text" at bounding box center [349, 477] width 296 height 22
type input "**********"
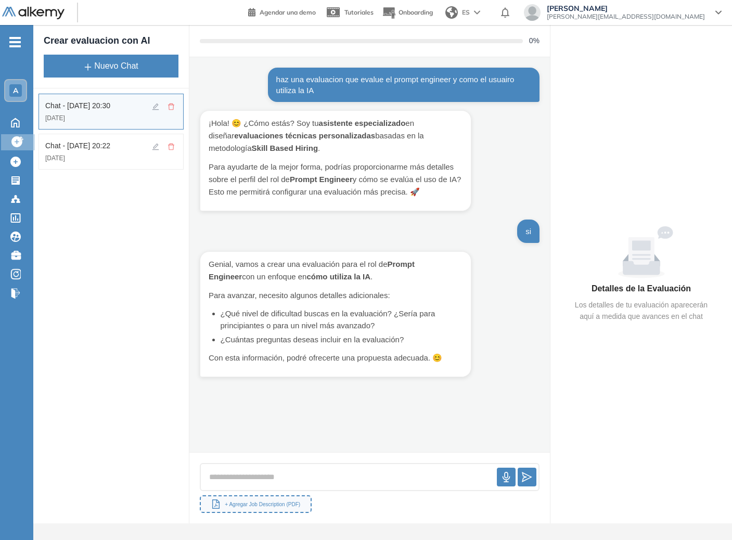
scroll to position [12, 0]
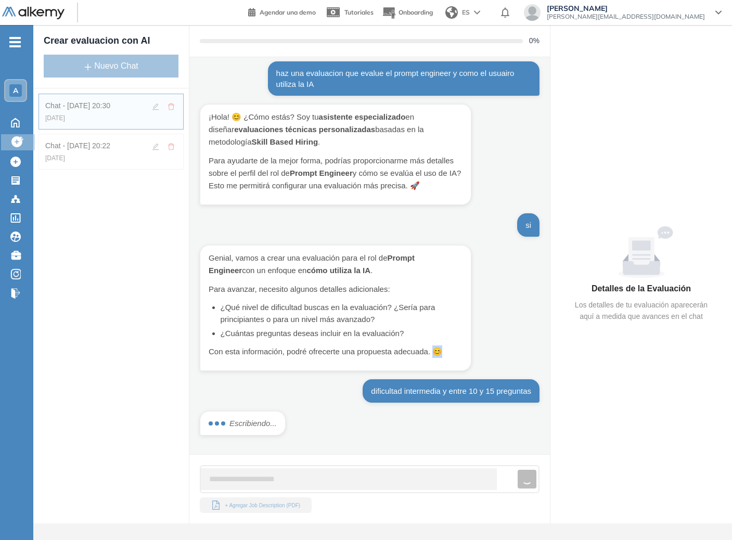
drag, startPoint x: 440, startPoint y: 348, endPoint x: 455, endPoint y: 342, distance: 15.8
click at [455, 345] on p "Con esta información, podré ofrecerte una propuesta adecuada. 😊" at bounding box center [336, 351] width 254 height 12
drag, startPoint x: 446, startPoint y: 348, endPoint x: 433, endPoint y: 345, distance: 13.4
click at [436, 345] on p "Con esta información, podré ofrecerte una propuesta adecuada. 😊" at bounding box center [336, 351] width 254 height 12
click at [437, 345] on p "Con esta información, podré ofrecerte una propuesta adecuada. 😊" at bounding box center [336, 351] width 254 height 12
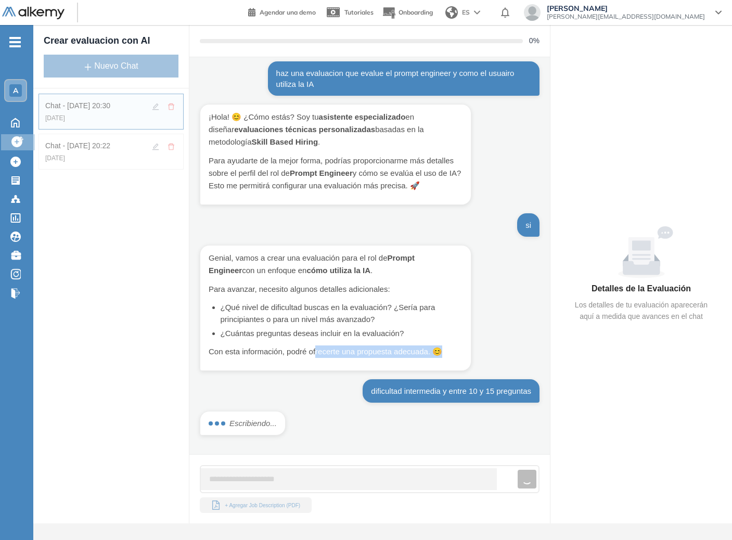
drag, startPoint x: 319, startPoint y: 348, endPoint x: 380, endPoint y: 356, distance: 60.8
click at [368, 356] on div "Genial, vamos a crear una evaluación para el rol de Prompt Engineer con un enfo…" at bounding box center [335, 308] width 271 height 126
click at [380, 356] on div "Genial, vamos a crear una evaluación para el rol de Prompt Engineer con un enfo…" at bounding box center [335, 308] width 271 height 126
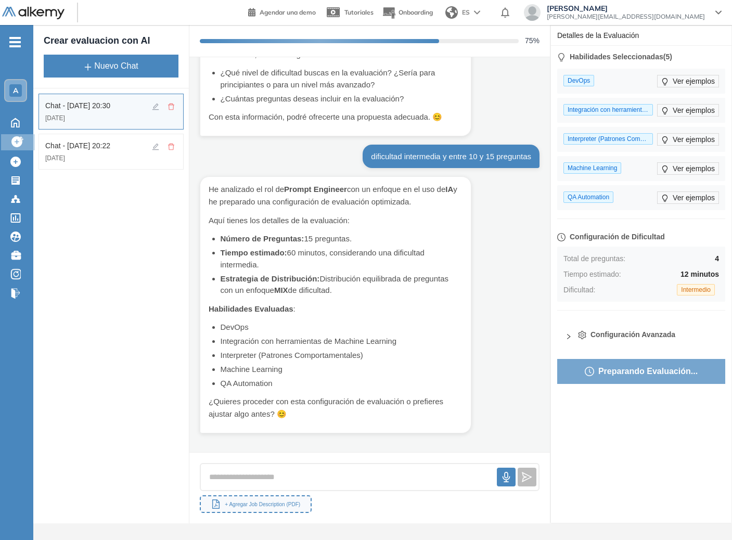
scroll to position [246, 0]
drag, startPoint x: 240, startPoint y: 235, endPoint x: 291, endPoint y: 235, distance: 51.0
click at [291, 235] on strong "Número de Preguntas:" at bounding box center [262, 238] width 84 height 9
drag, startPoint x: 314, startPoint y: 253, endPoint x: 340, endPoint y: 253, distance: 26.0
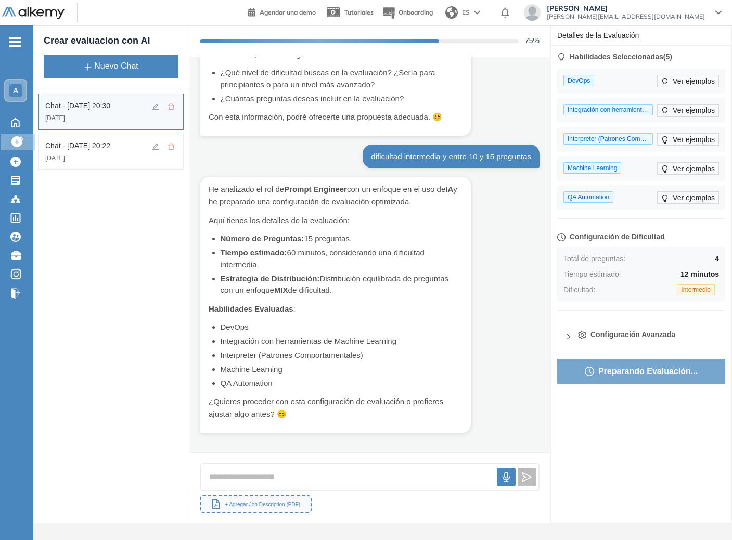
click at [340, 253] on li "Tiempo estimado: 60 minutos, considerando una dificultad intermedia." at bounding box center [341, 258] width 242 height 23
drag, startPoint x: 347, startPoint y: 249, endPoint x: 407, endPoint y: 246, distance: 59.8
click at [407, 247] on li "Tiempo estimado: 60 minutos, considerando una dificultad intermedia." at bounding box center [341, 258] width 242 height 23
click at [215, 257] on div "He analizado el rol de Prompt Engineer con un enfoque en el uso de IA y he prep…" at bounding box center [336, 301] width 254 height 237
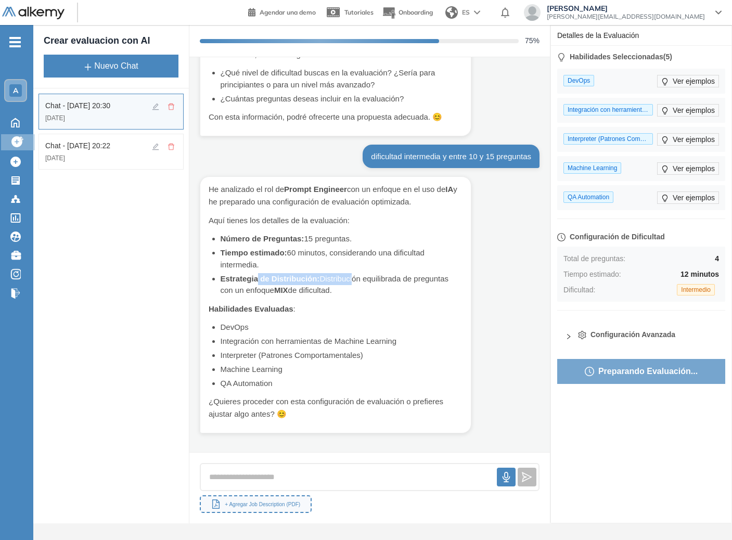
drag, startPoint x: 259, startPoint y: 270, endPoint x: 354, endPoint y: 272, distance: 94.2
click at [354, 273] on li "Estrategia de Distribución: Distribución equilibrada de preguntas con un enfoqu…" at bounding box center [341, 284] width 242 height 23
drag, startPoint x: 227, startPoint y: 327, endPoint x: 315, endPoint y: 337, distance: 88.6
click at [311, 337] on ul "DevOps Integración con herramientas de Machine Learning Interpreter (Patrones C…" at bounding box center [341, 355] width 242 height 68
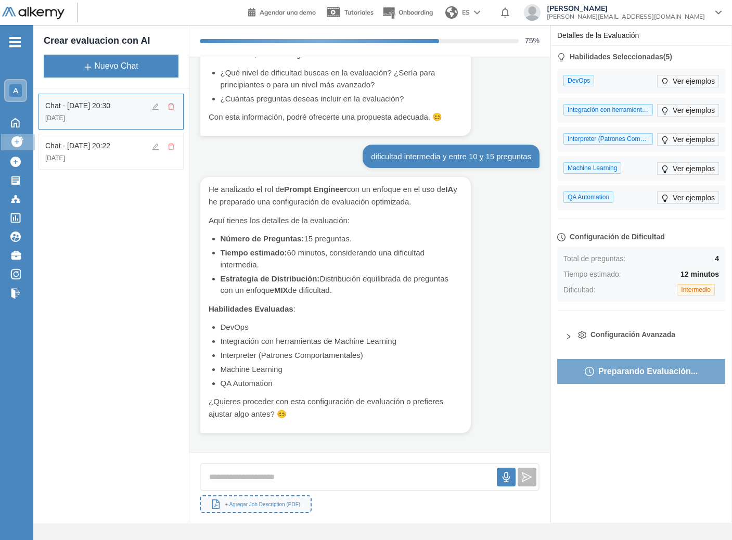
click at [315, 338] on li "Integración con herramientas de Machine Learning" at bounding box center [341, 341] width 242 height 12
drag, startPoint x: 387, startPoint y: 338, endPoint x: 401, endPoint y: 339, distance: 14.1
click at [401, 339] on li "Integración con herramientas de Machine Learning" at bounding box center [341, 341] width 242 height 12
click at [247, 350] on li "Interpreter (Patrones Comportamentales)" at bounding box center [341, 355] width 242 height 12
drag, startPoint x: 220, startPoint y: 349, endPoint x: 341, endPoint y: 361, distance: 121.2
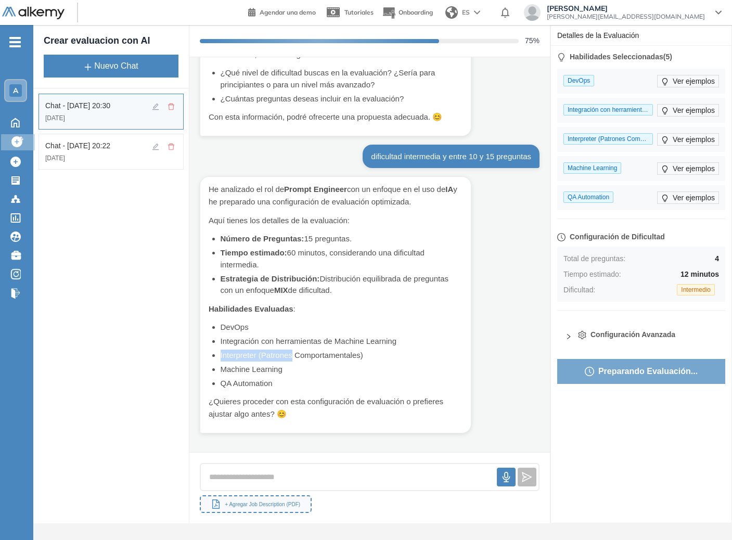
click at [297, 350] on div "He analizado el rol de Prompt Engineer con un enfoque en el uso de IA y he prep…" at bounding box center [336, 301] width 254 height 237
click at [231, 406] on p "¿Quieres proceder con esta configuración de evaluación o prefieres ajustar algo…" at bounding box center [336, 407] width 254 height 25
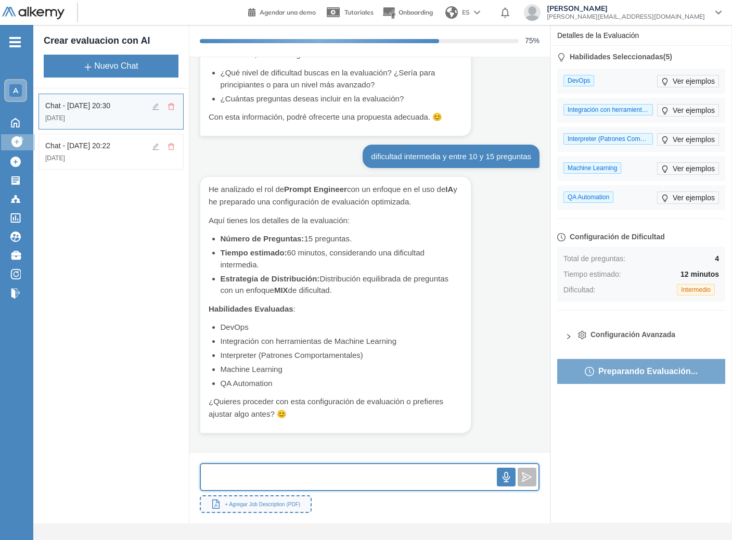
click at [373, 475] on input "text" at bounding box center [349, 477] width 296 height 22
type input "**"
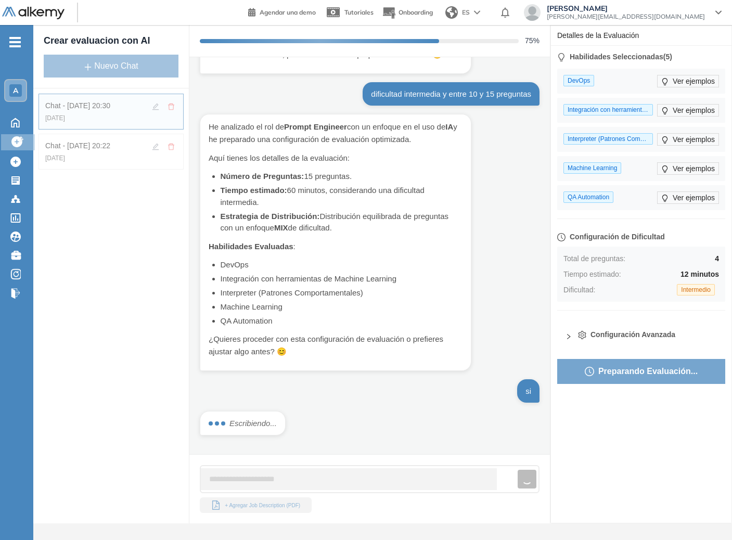
scroll to position [309, 0]
click at [585, 200] on span "QA Automation" at bounding box center [588, 196] width 50 height 11
click at [594, 76] on span "DevOps" at bounding box center [578, 80] width 31 height 11
drag, startPoint x: 633, startPoint y: 84, endPoint x: 623, endPoint y: 172, distance: 88.5
click at [623, 172] on div "DevOps Ver ejemplos Integración con herramientas de Machine Learning (Análisis …" at bounding box center [641, 139] width 168 height 141
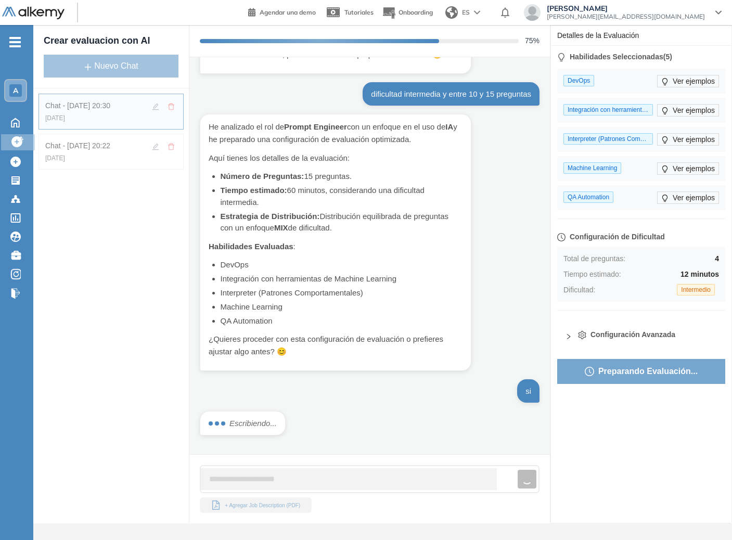
click at [621, 172] on span "Machine Learning" at bounding box center [592, 167] width 58 height 11
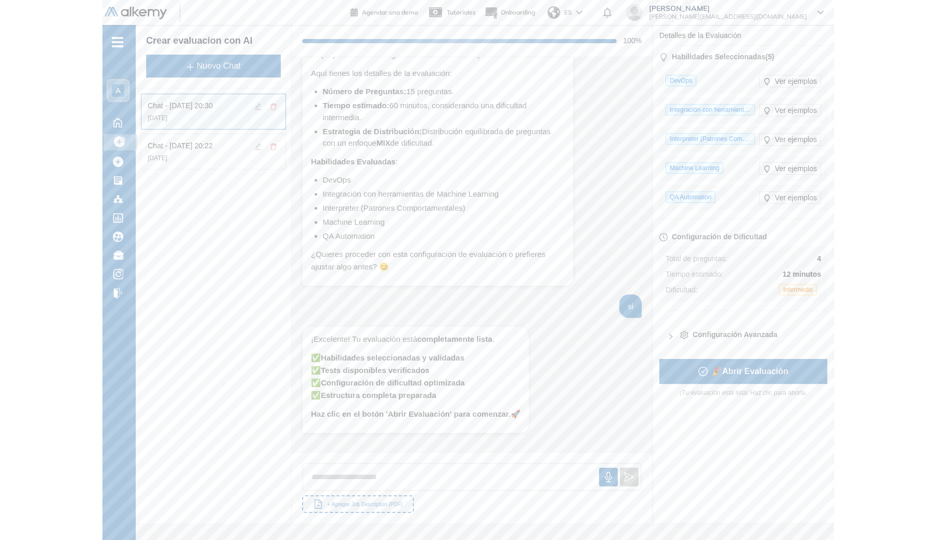
scroll to position [394, 0]
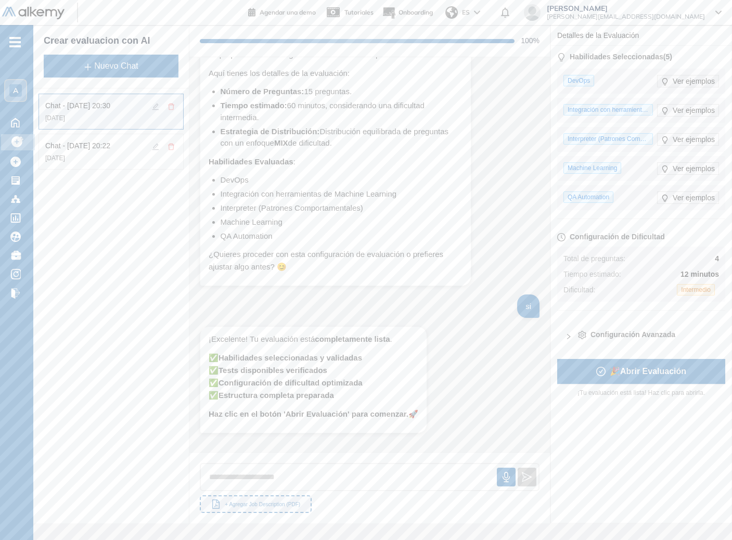
click at [672, 83] on span "Ver ejemplos" at bounding box center [693, 80] width 42 height 11
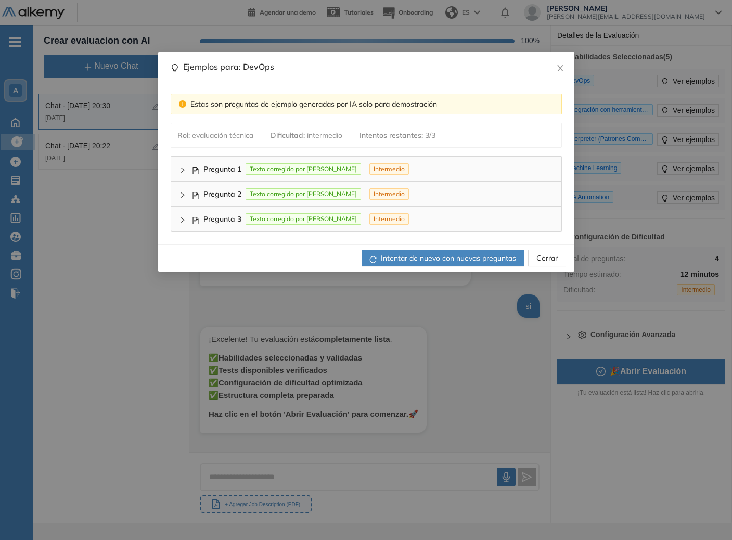
click at [185, 168] on icon "right" at bounding box center [182, 170] width 6 height 6
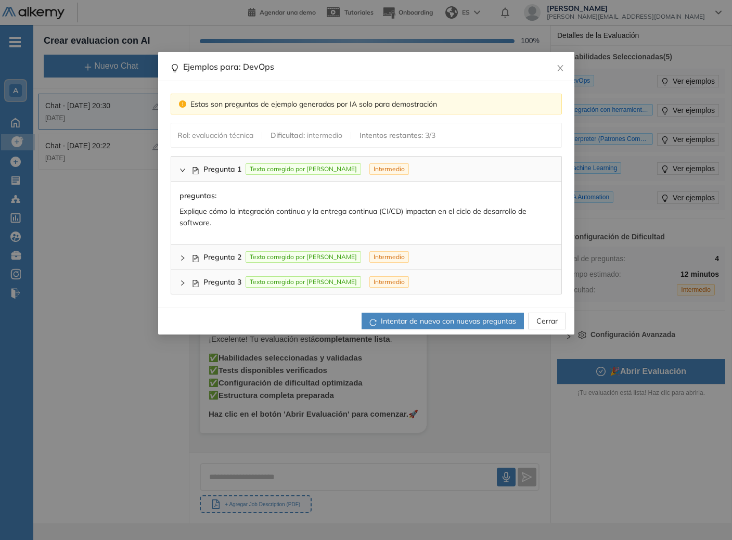
click at [185, 168] on icon "right" at bounding box center [182, 170] width 6 height 6
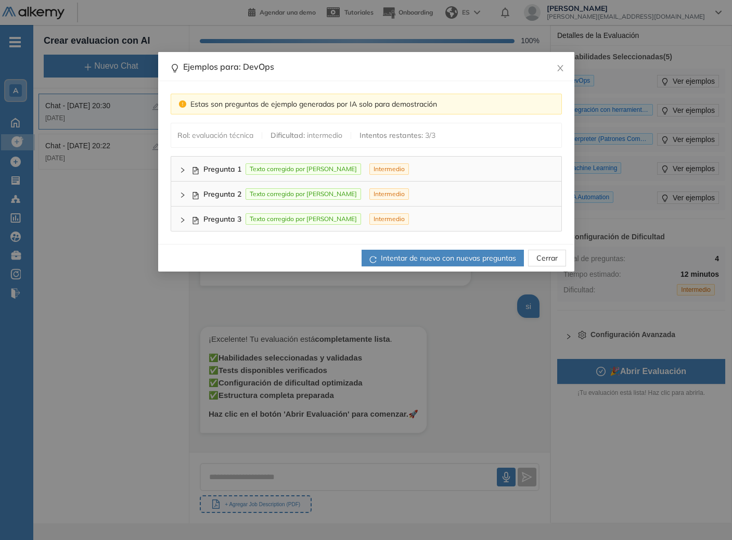
click at [175, 200] on div "Pregunta 2 Texto corregido por IA Intermedio" at bounding box center [366, 193] width 390 height 24
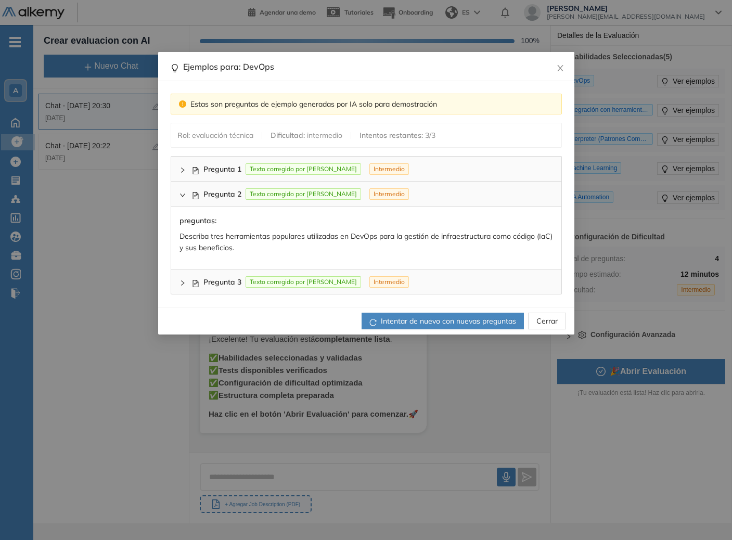
click at [175, 200] on div "Pregunta 2 Texto corregido por IA Intermedio" at bounding box center [366, 193] width 390 height 24
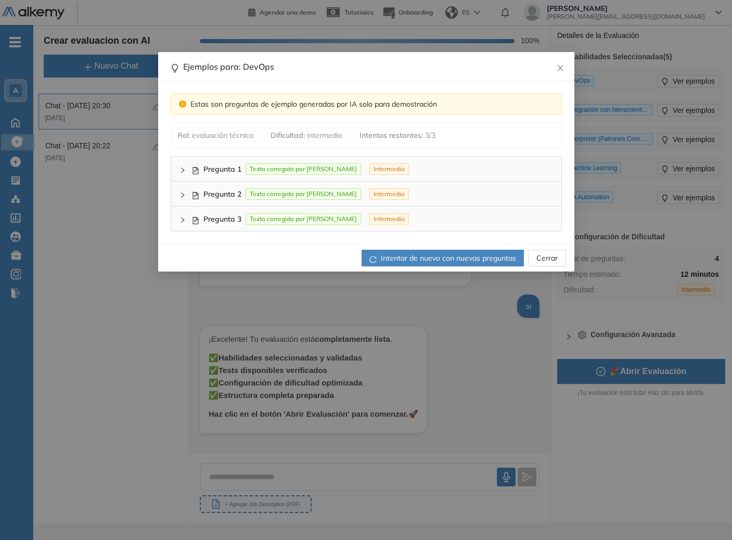
click at [177, 207] on div "Pregunta 3 Texto corregido por IA Intermedio" at bounding box center [366, 218] width 390 height 24
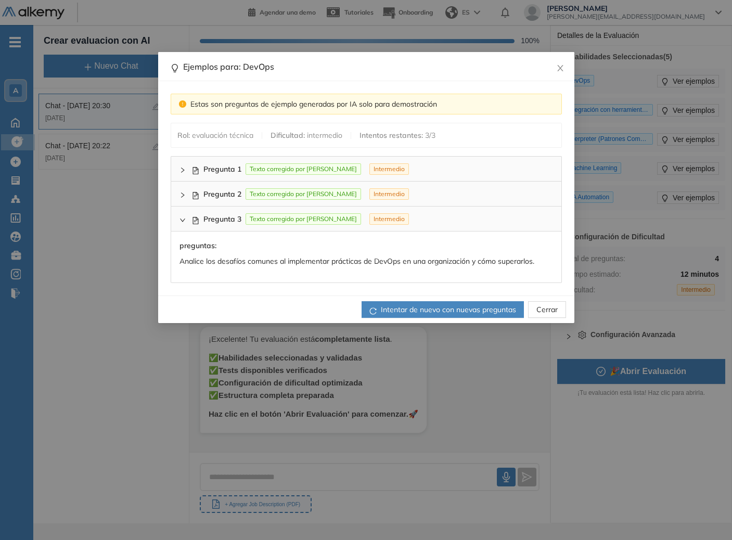
click at [177, 213] on div "Pregunta 3 Texto corregido por IA Intermedio" at bounding box center [366, 218] width 390 height 24
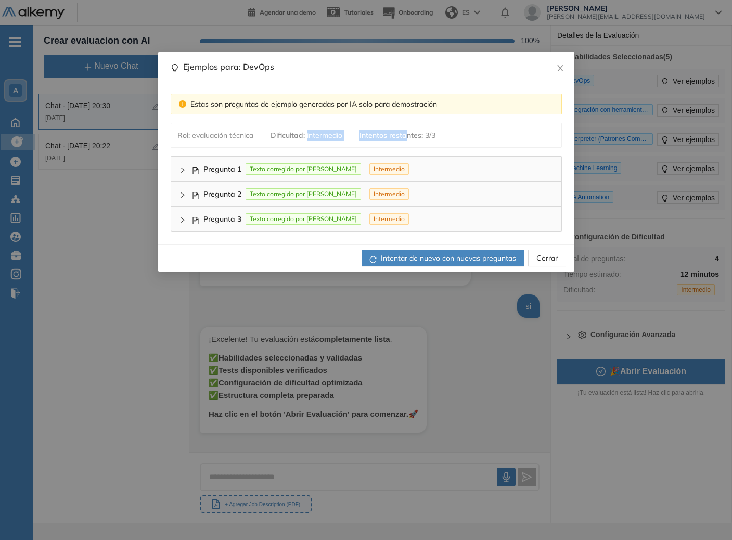
drag, startPoint x: 312, startPoint y: 139, endPoint x: 408, endPoint y: 140, distance: 95.7
click at [408, 140] on div "Rol : evaluación técnica Dificultad : intermedio Intentos restantes : 3 / 3" at bounding box center [306, 134] width 258 height 11
click at [408, 140] on div "Intentos restantes : 3 / 3" at bounding box center [397, 134] width 76 height 11
drag, startPoint x: 424, startPoint y: 137, endPoint x: 380, endPoint y: 136, distance: 43.7
click at [381, 136] on div "Rol : evaluación técnica Dificultad : intermedio Intentos restantes : 3 / 3" at bounding box center [366, 135] width 390 height 24
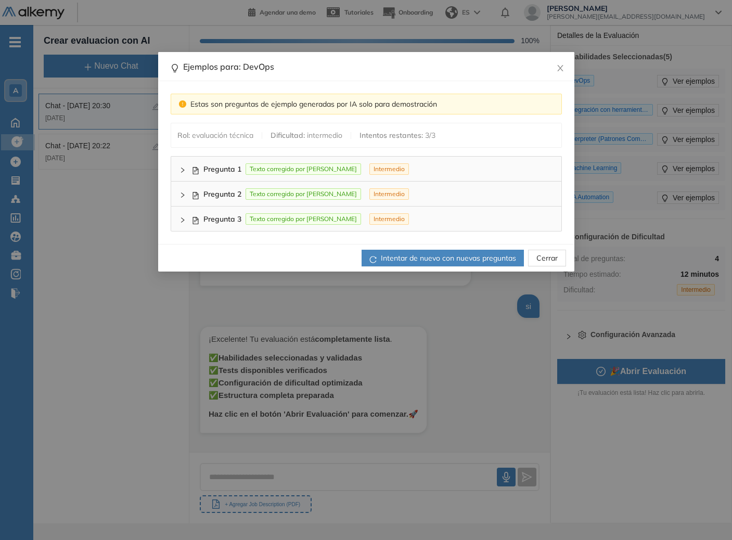
click at [449, 137] on div "Rol : evaluación técnica Dificultad : intermedio Intentos restantes : 3 / 3" at bounding box center [366, 135] width 390 height 24
click at [436, 254] on span "Intentar de nuevo con nuevas preguntas" at bounding box center [448, 257] width 135 height 11
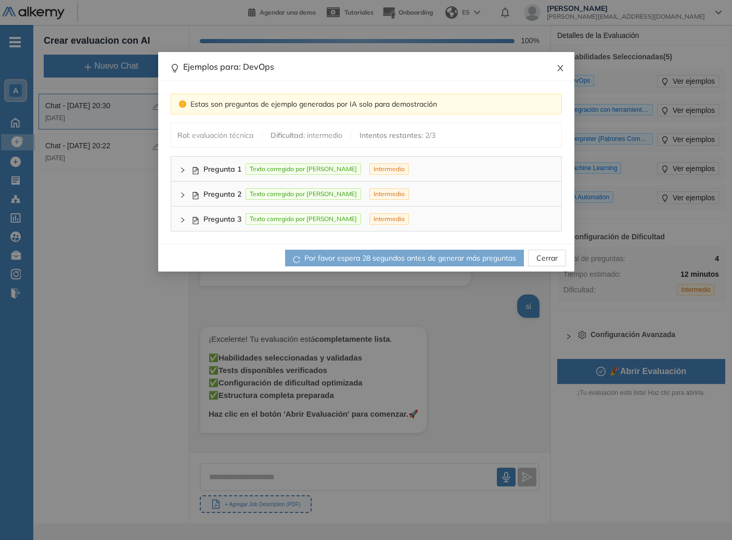
click at [559, 71] on icon "close" at bounding box center [560, 68] width 8 height 8
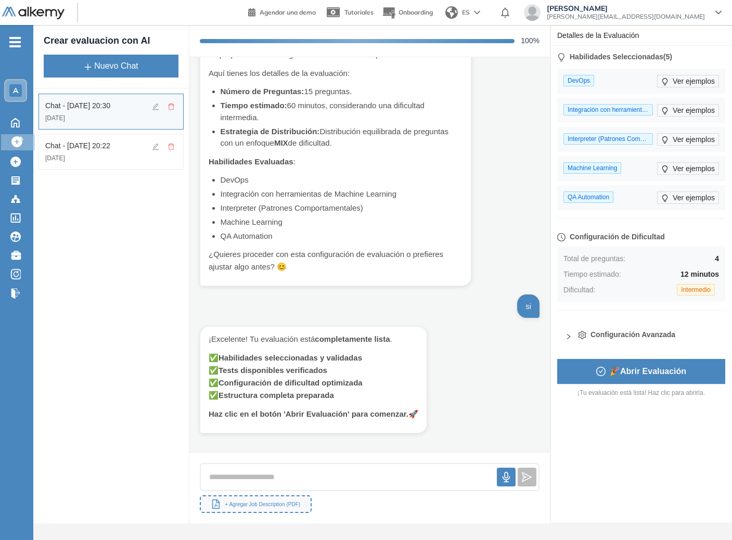
click at [699, 274] on strong "12 minutos" at bounding box center [699, 274] width 38 height 8
click at [674, 378] on button "🎉 Abrir Evaluación" at bounding box center [641, 371] width 168 height 25
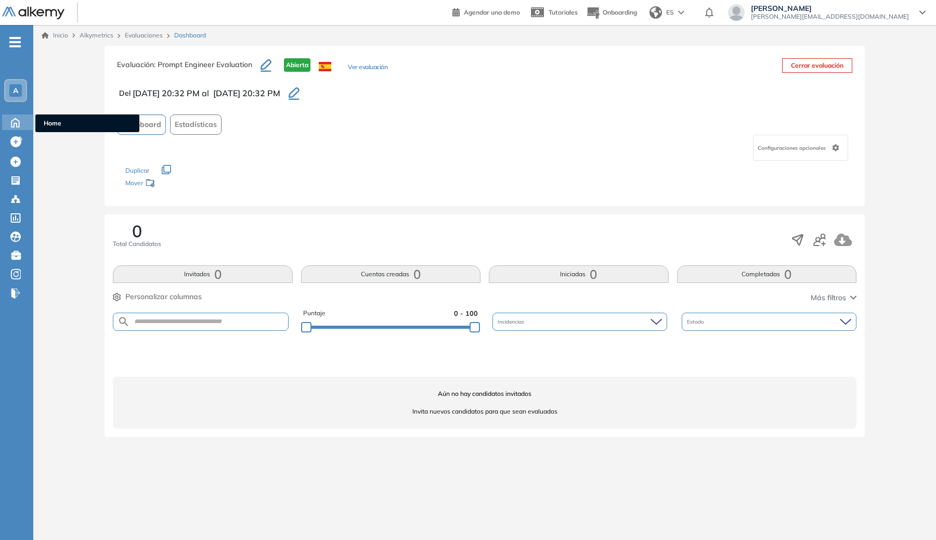
click at [8, 123] on icon at bounding box center [15, 121] width 18 height 12
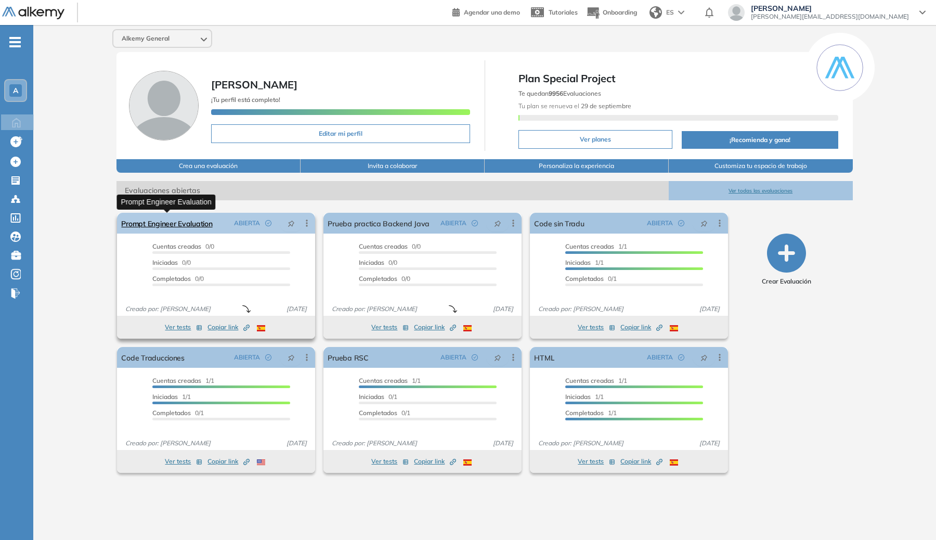
click at [166, 218] on link "Prompt Engineer Evaluation" at bounding box center [166, 223] width 91 height 21
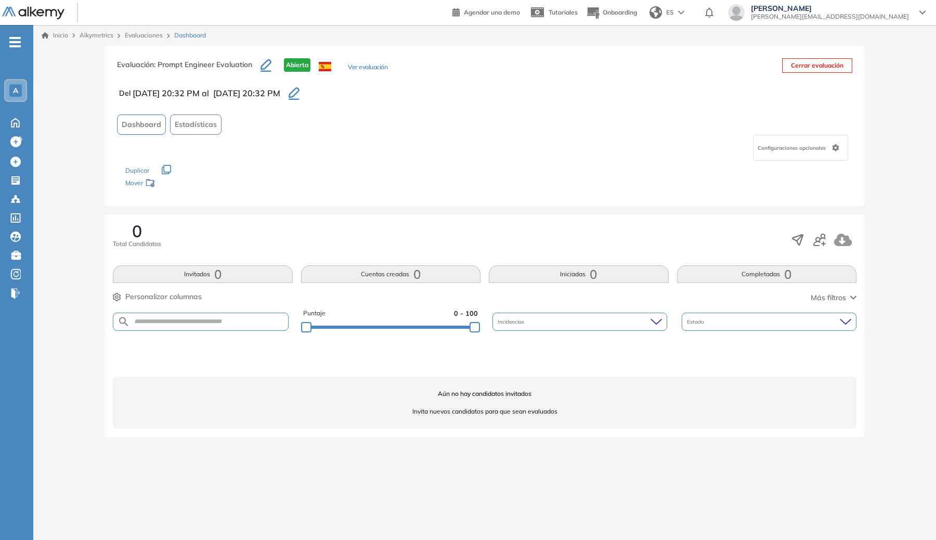
drag, startPoint x: 343, startPoint y: 196, endPoint x: 351, endPoint y: 197, distance: 7.8
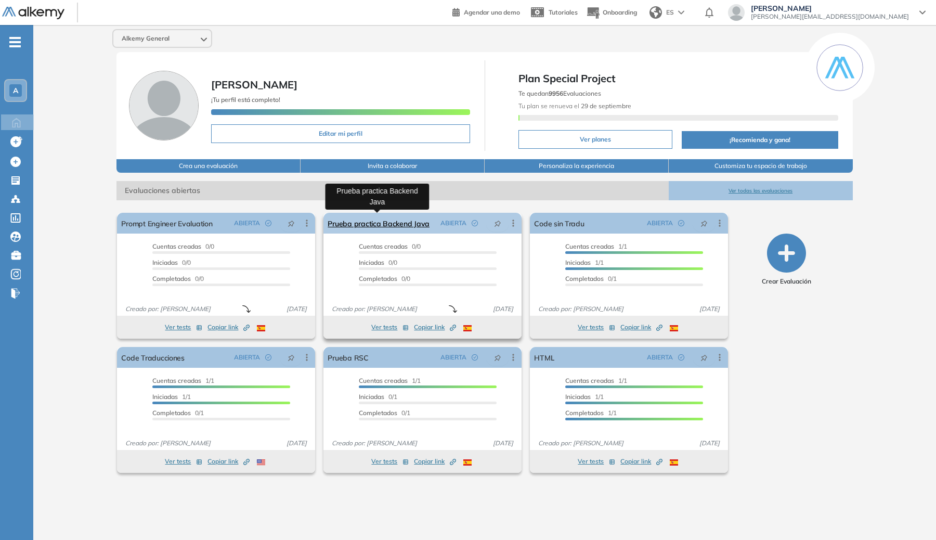
click at [376, 227] on link "Prueba practica Backend Java" at bounding box center [379, 223] width 102 height 21
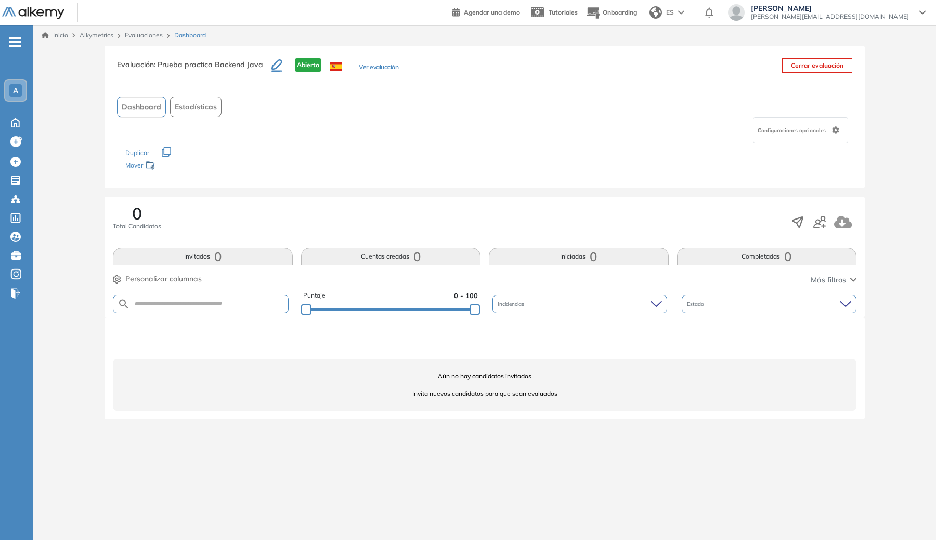
drag, startPoint x: 380, startPoint y: 129, endPoint x: 385, endPoint y: 136, distance: 8.9
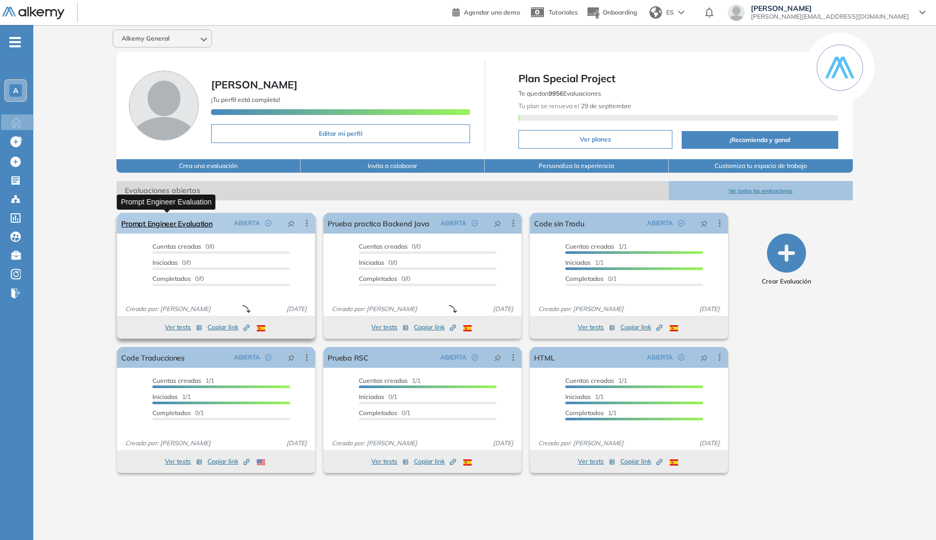
click at [187, 222] on link "Prompt Engineer Evaluation" at bounding box center [166, 223] width 91 height 21
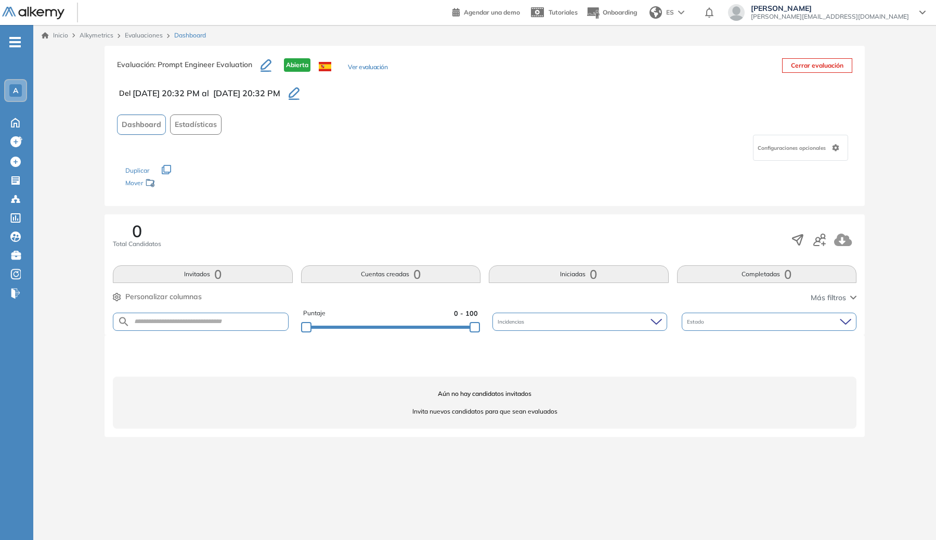
drag, startPoint x: 260, startPoint y: 104, endPoint x: 293, endPoint y: 136, distance: 46.0
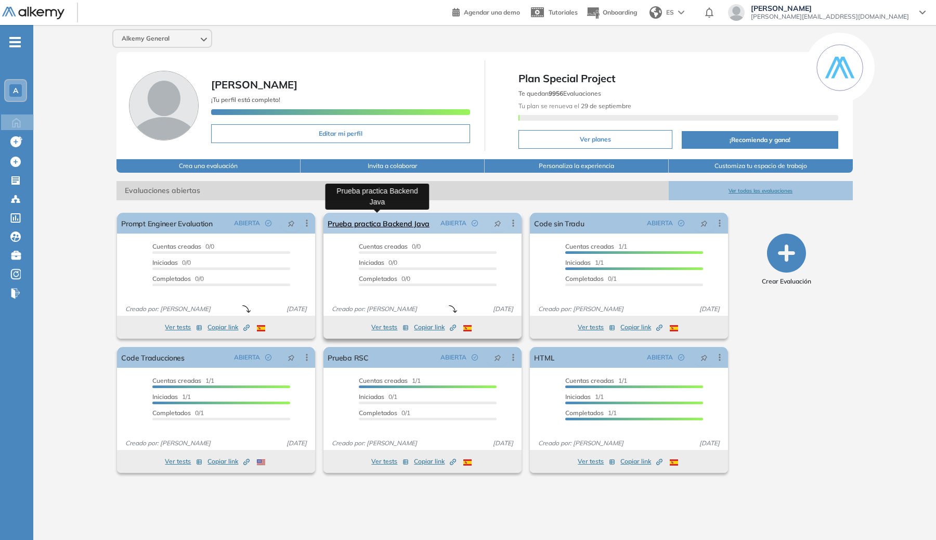
click at [393, 228] on link "Prueba practica Backend Java" at bounding box center [379, 223] width 102 height 21
